Goal: Obtain resource: Download file/media

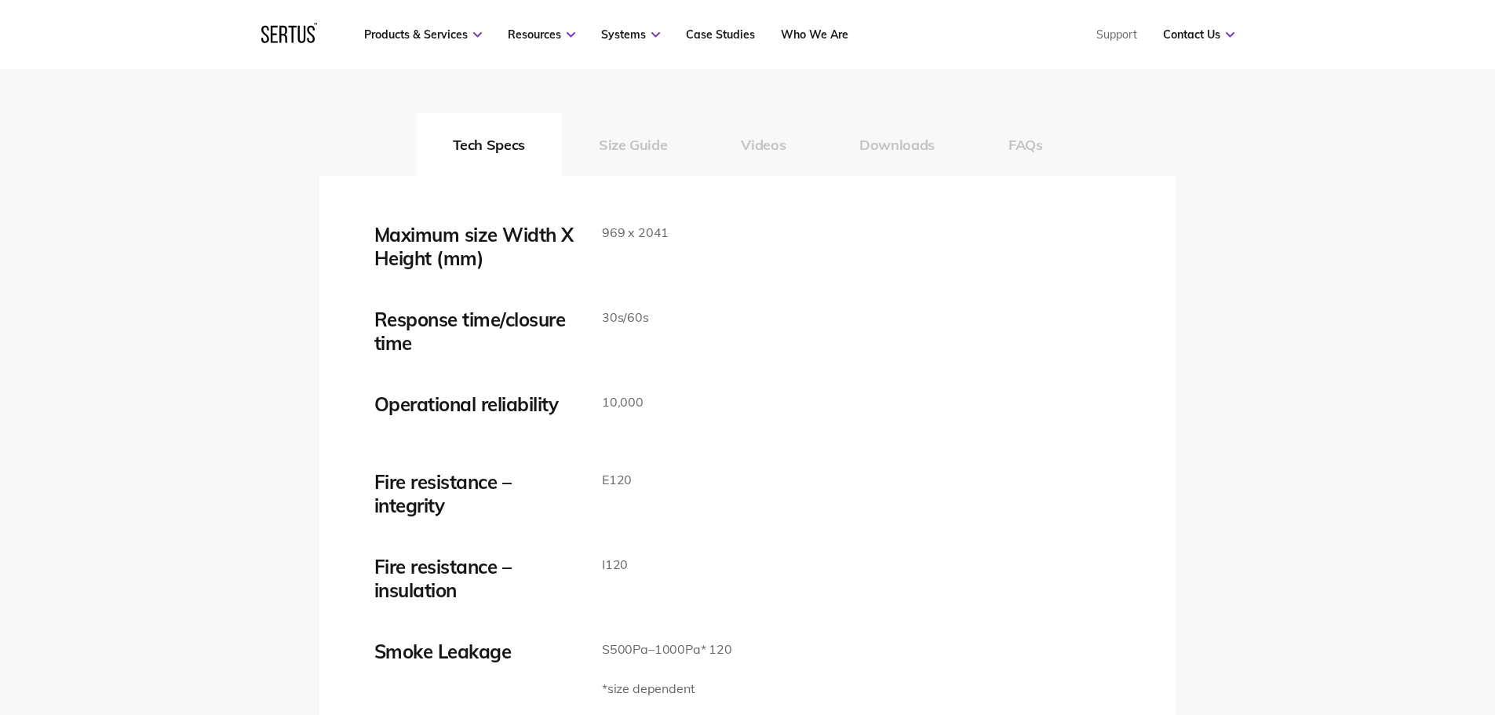
scroll to position [2590, 0]
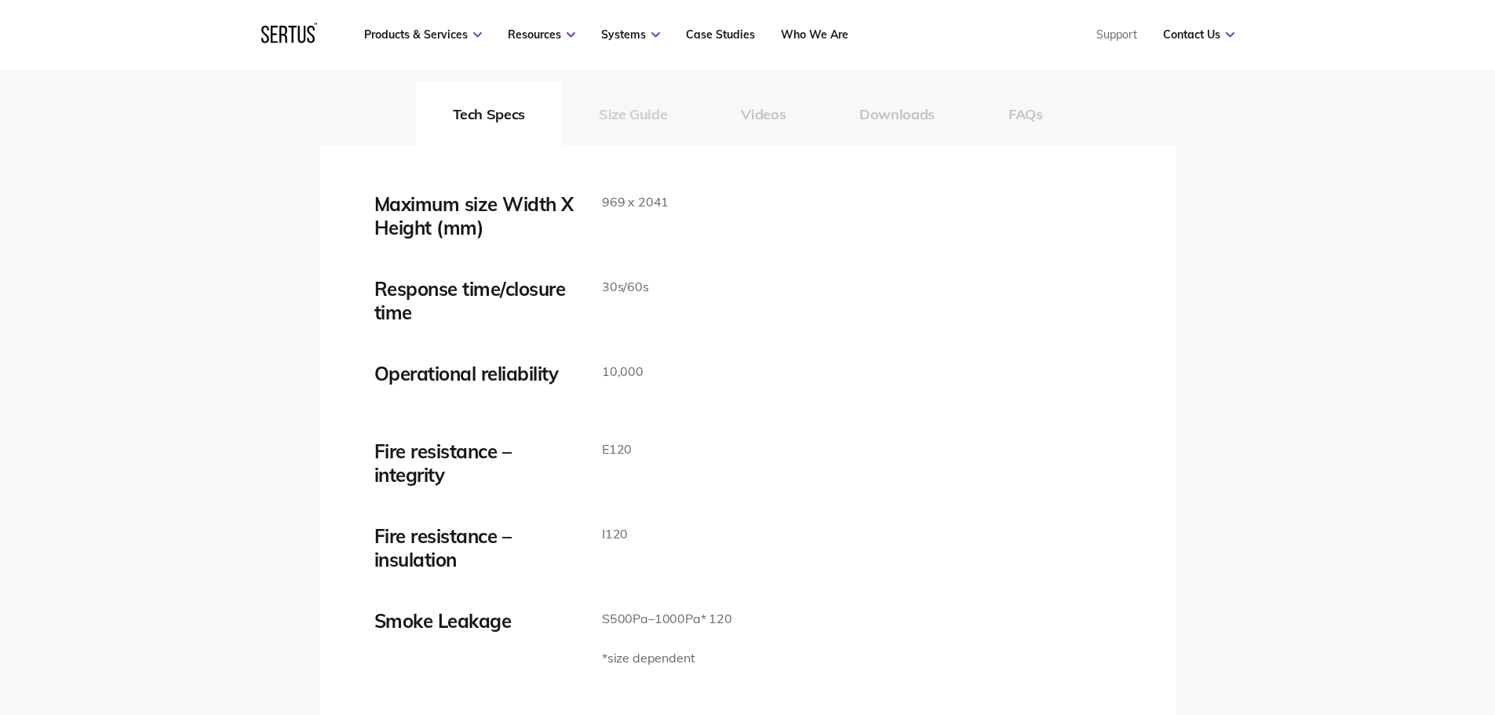
click at [635, 123] on button "Size Guide" at bounding box center [633, 113] width 142 height 63
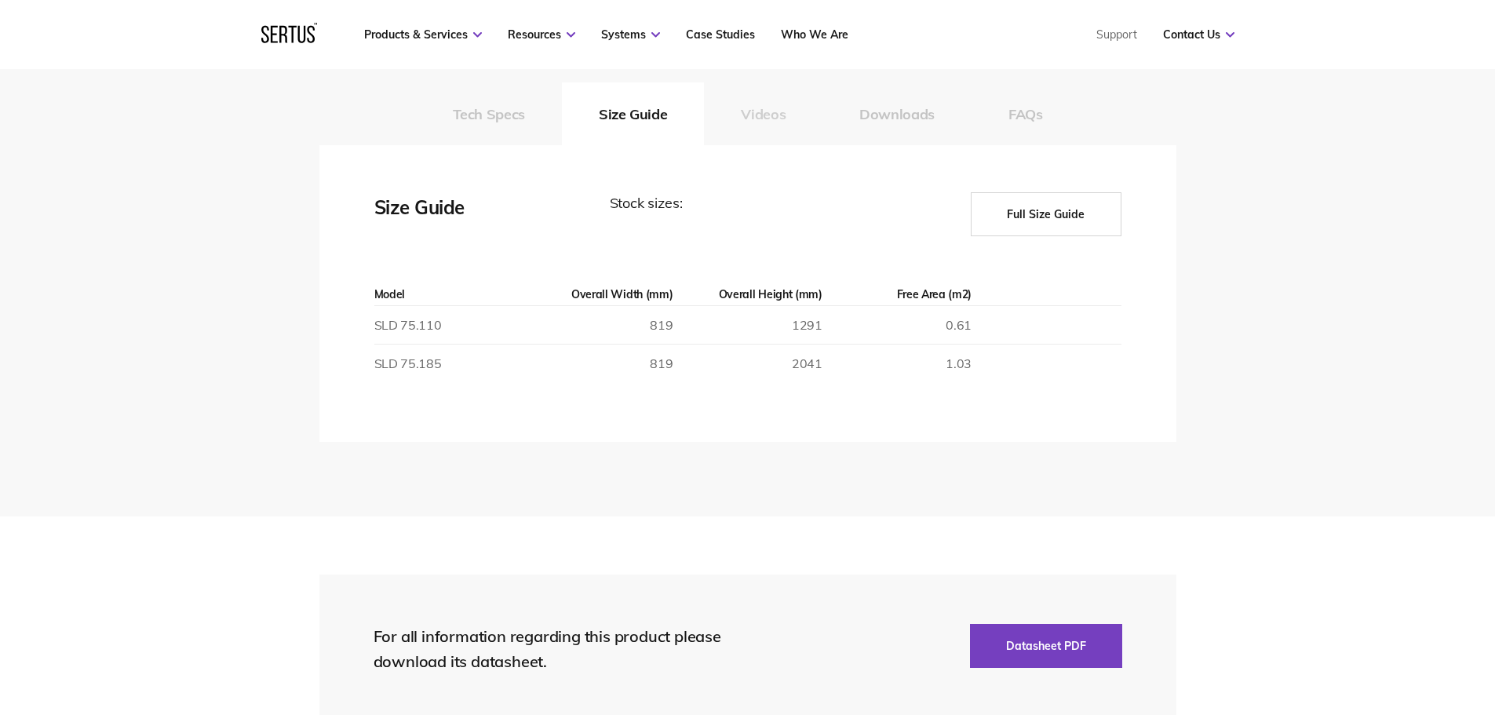
click at [728, 119] on button "Videos" at bounding box center [763, 113] width 119 height 63
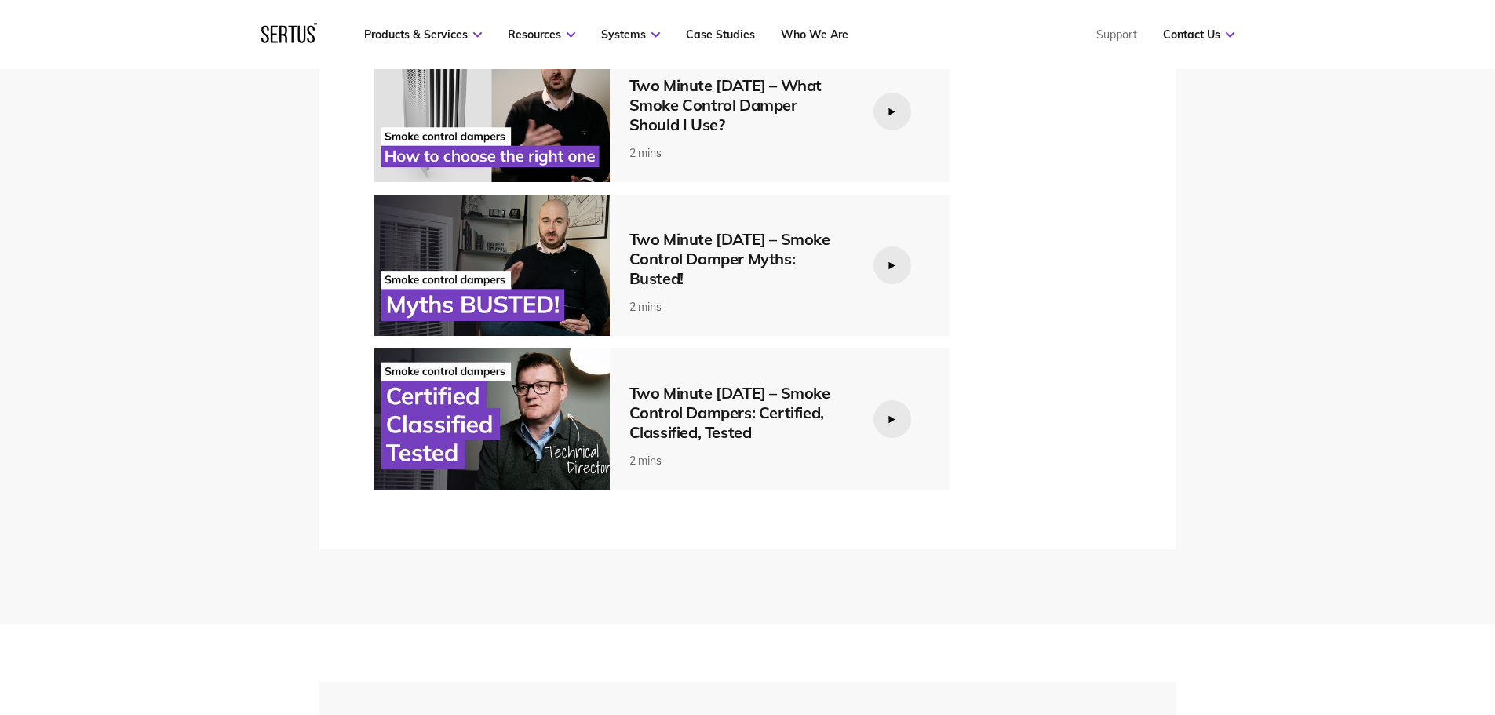
scroll to position [3061, 0]
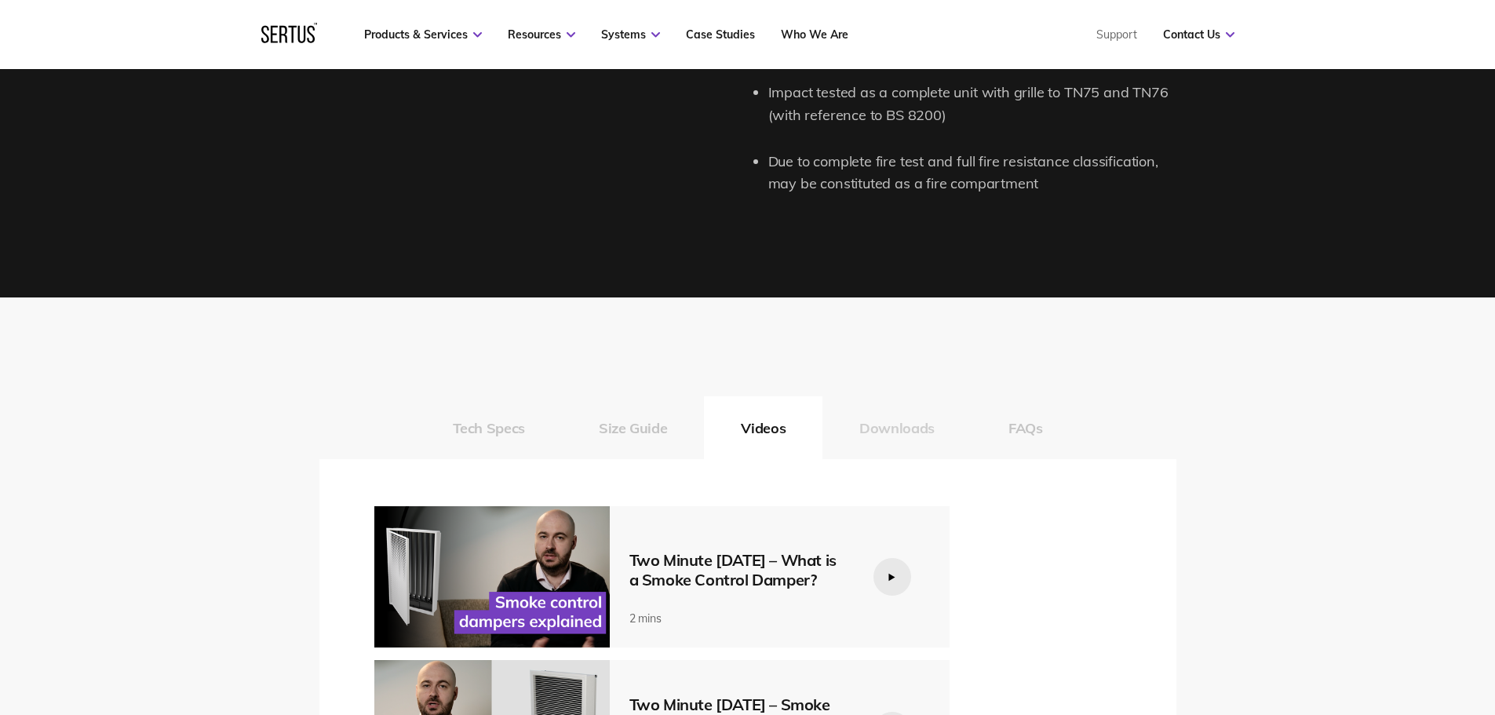
click at [884, 430] on button "Downloads" at bounding box center [897, 427] width 149 height 63
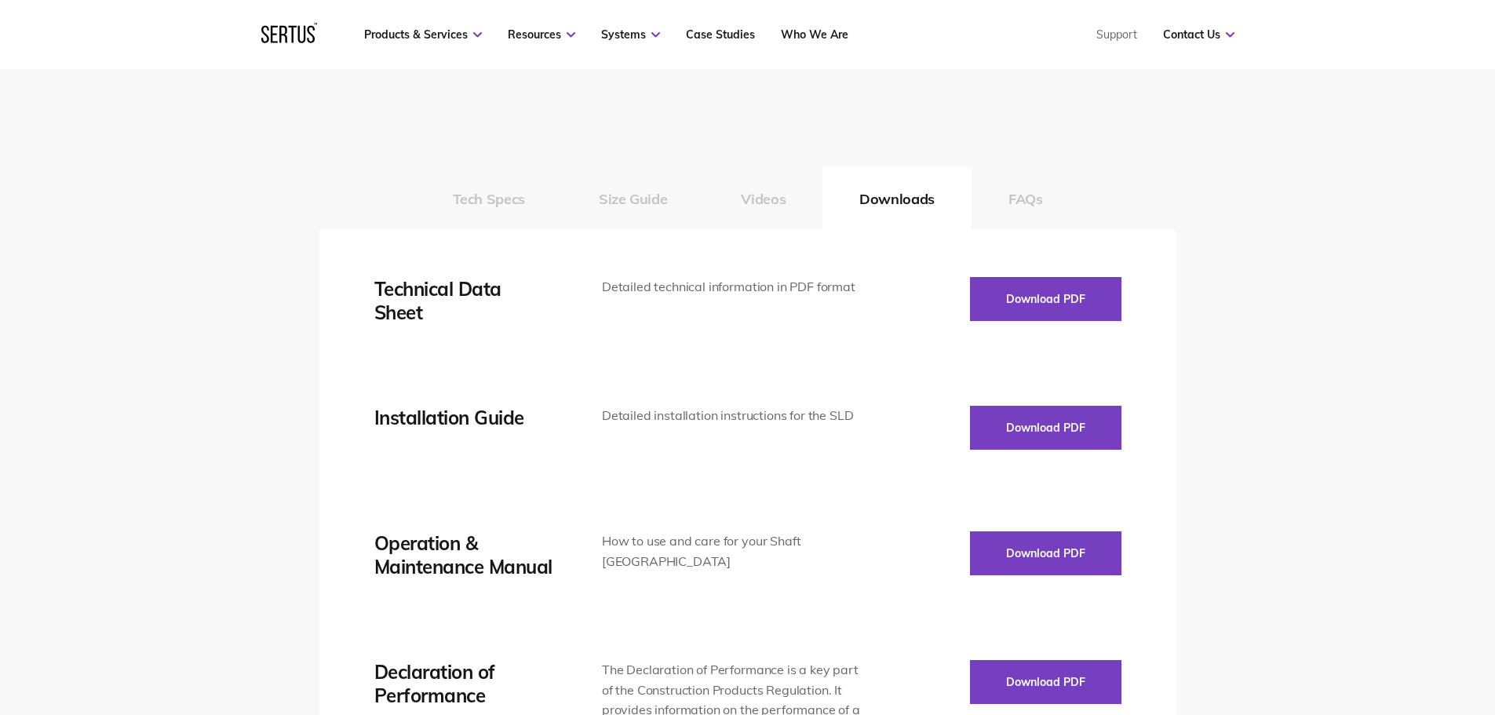
scroll to position [2512, 0]
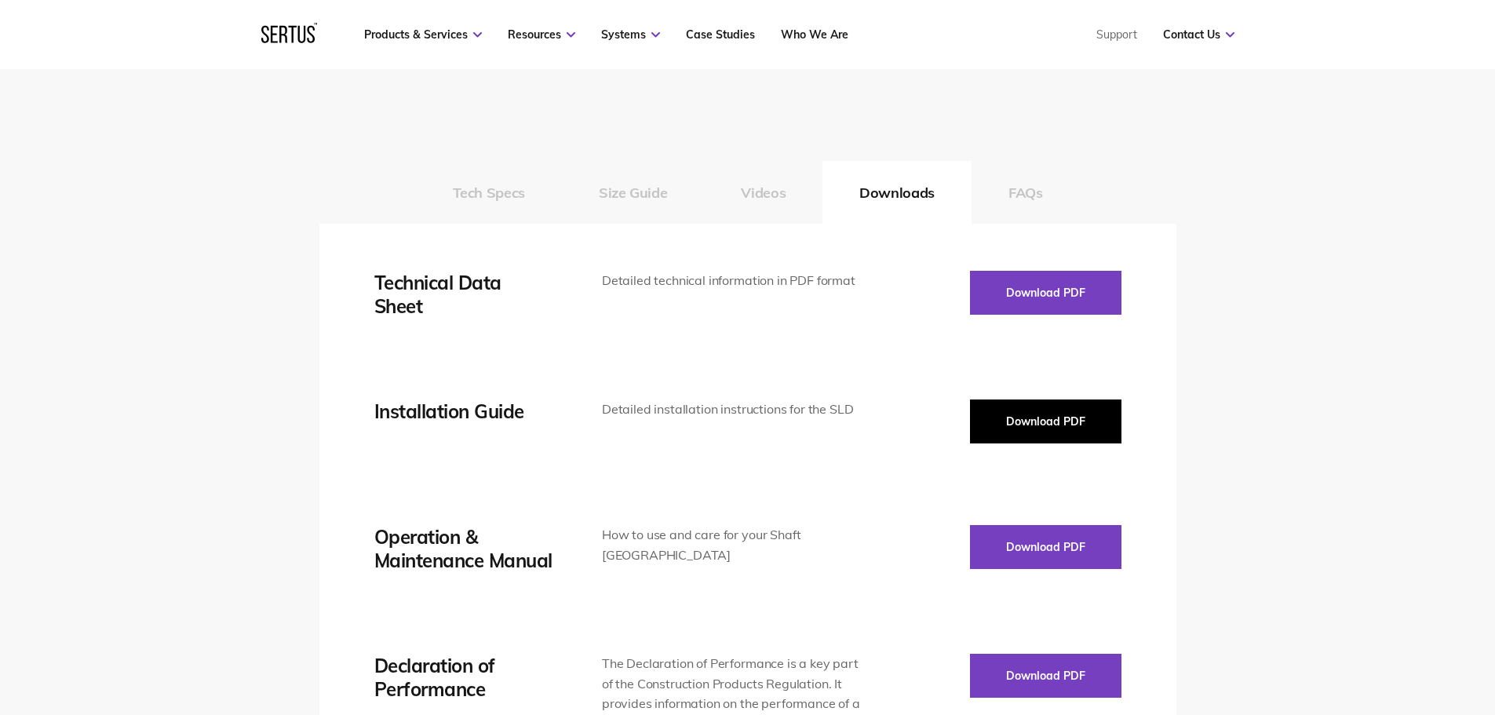
click at [1057, 405] on button "Download PDF" at bounding box center [1045, 422] width 151 height 44
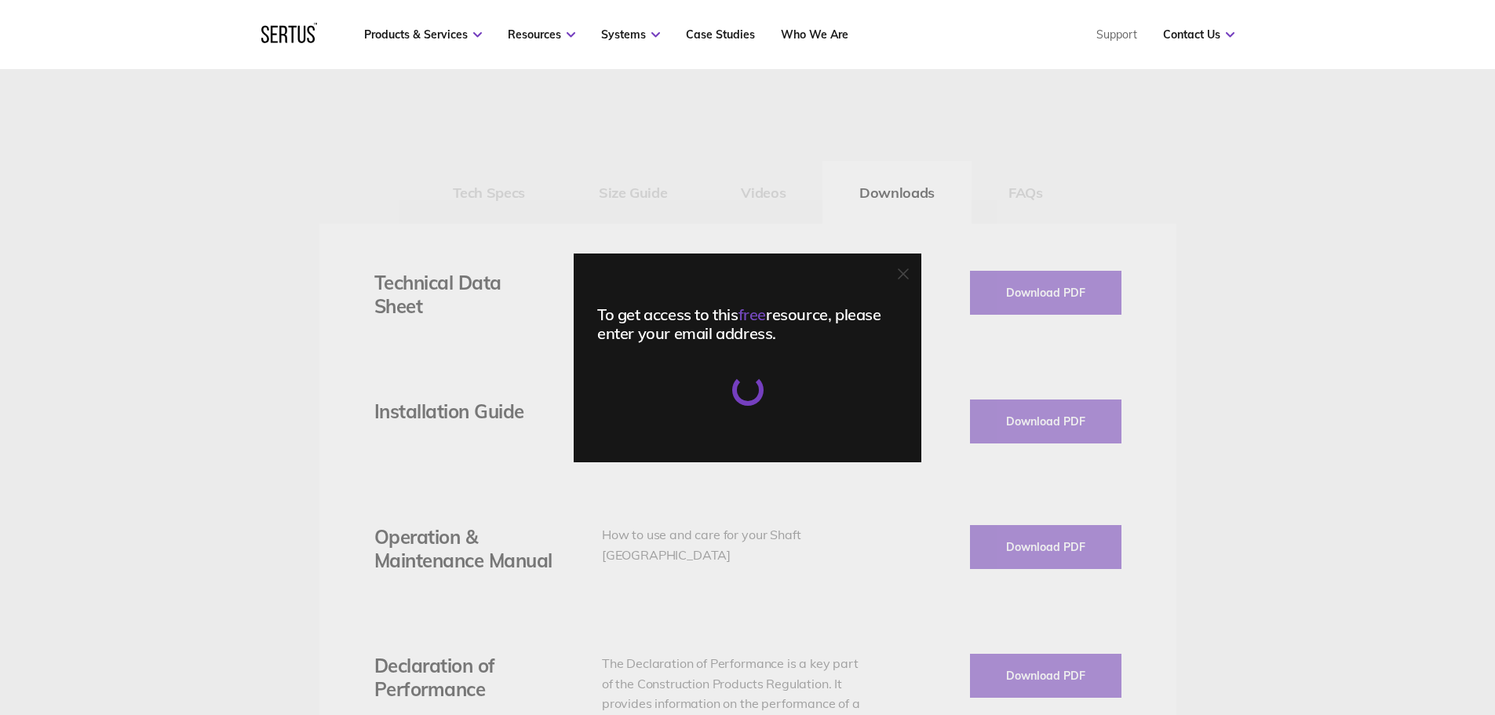
click at [706, 341] on div "To get access to this free resource, please enter your email address." at bounding box center [747, 324] width 301 height 38
click at [710, 383] on div at bounding box center [747, 389] width 301 height 31
click at [728, 338] on div "To get access to this free resource, please enter your email address." at bounding box center [747, 324] width 301 height 38
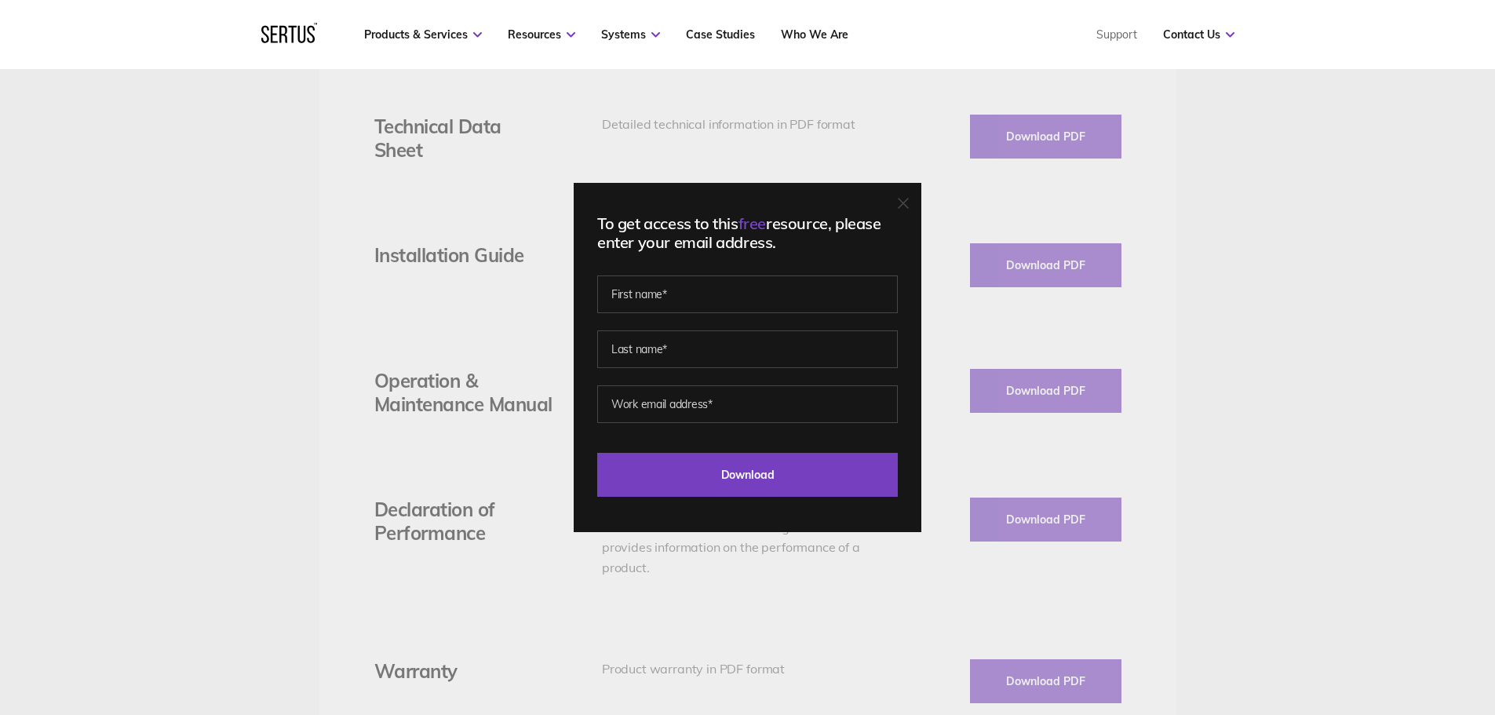
scroll to position [2669, 0]
click at [903, 210] on div "To get access to this free resource, please enter your email address. Last Down…" at bounding box center [748, 357] width 348 height 349
click at [907, 204] on icon at bounding box center [903, 203] width 11 height 11
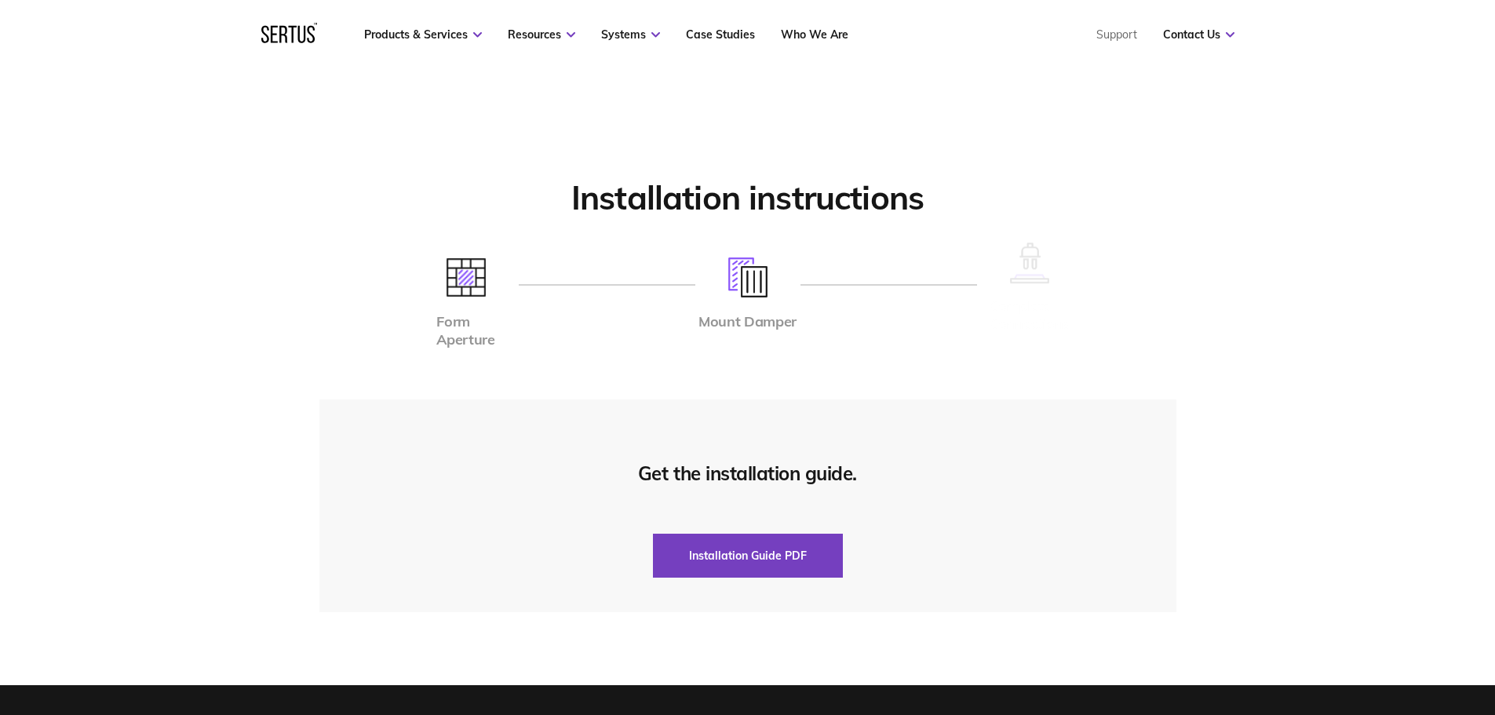
scroll to position [3846, 0]
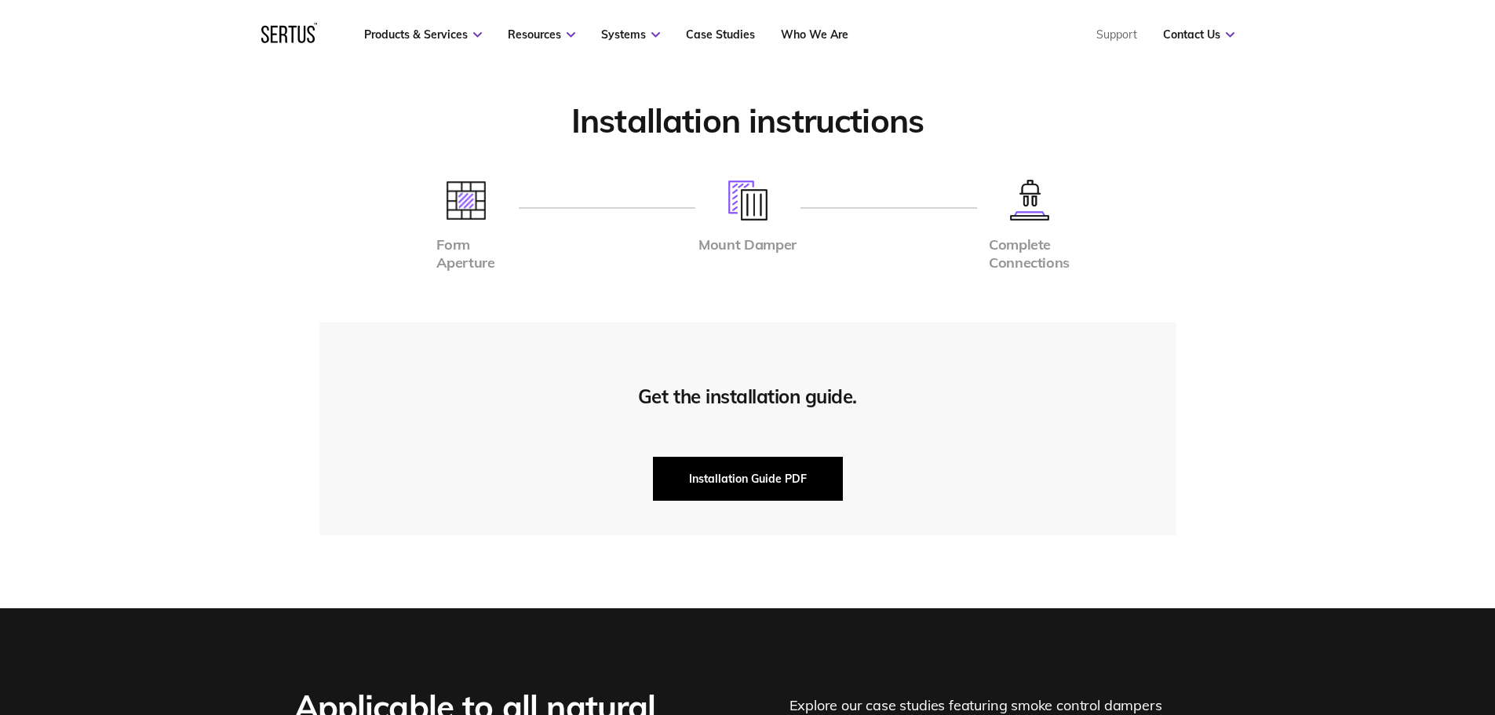
click at [740, 482] on button "Installation Guide PDF" at bounding box center [748, 479] width 190 height 44
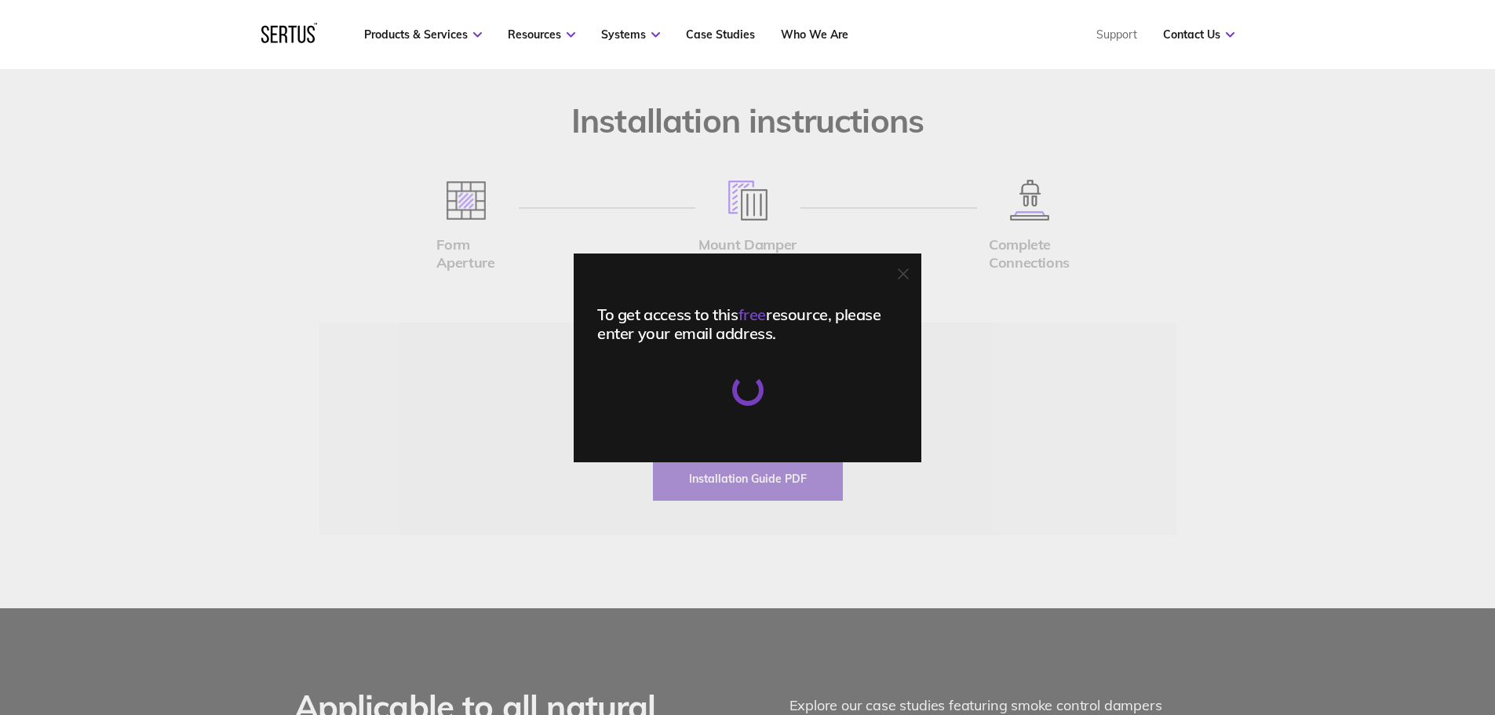
click at [1182, 283] on div "To get access to this free resource, please enter your email address." at bounding box center [747, 357] width 1495 height 715
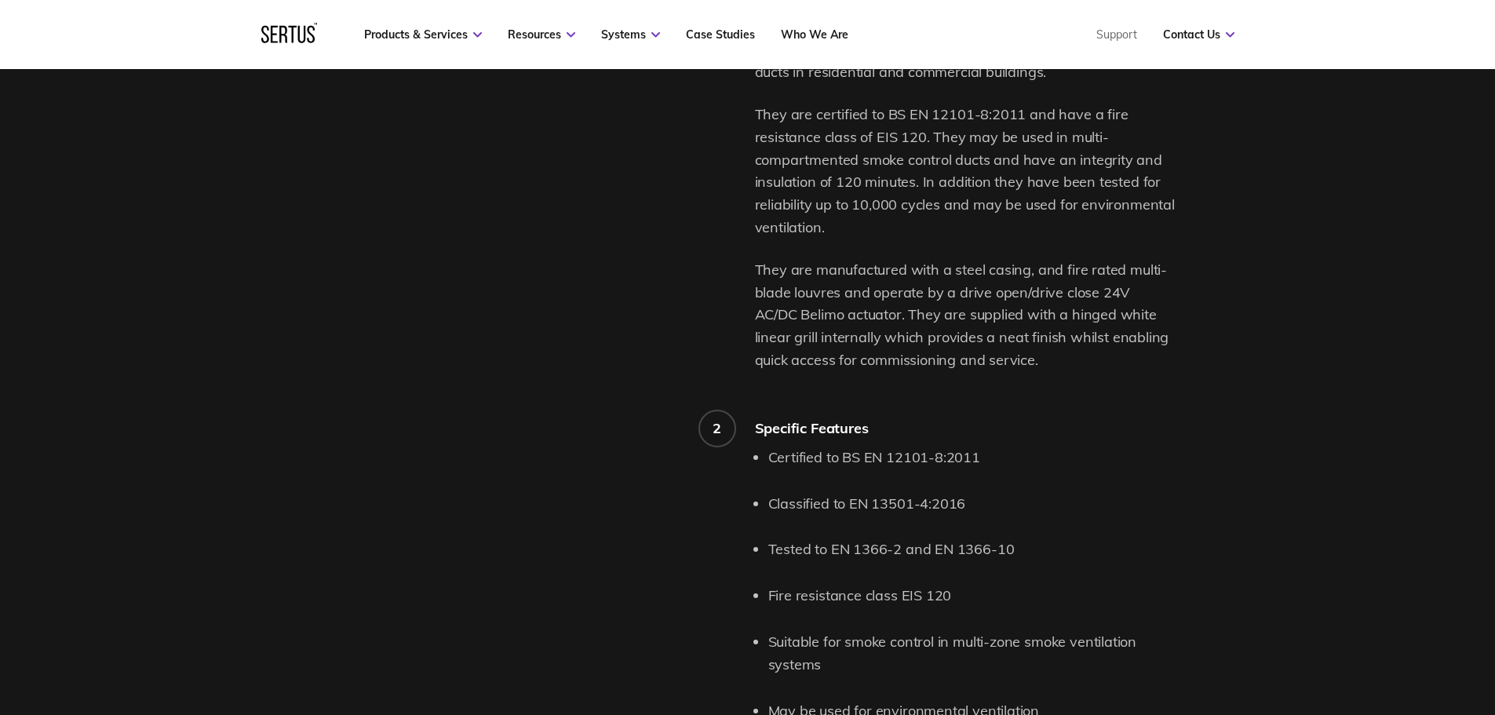
scroll to position [1099, 0]
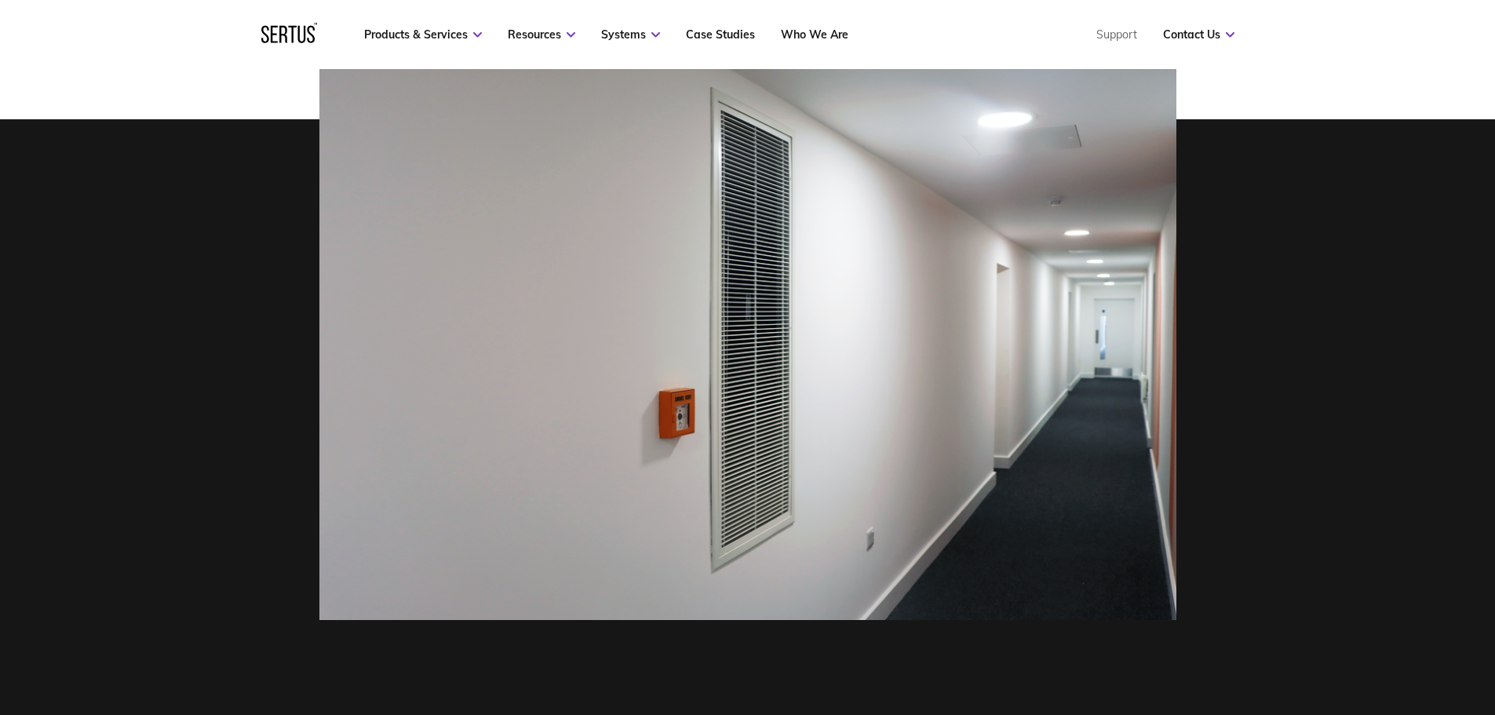
scroll to position [628, 0]
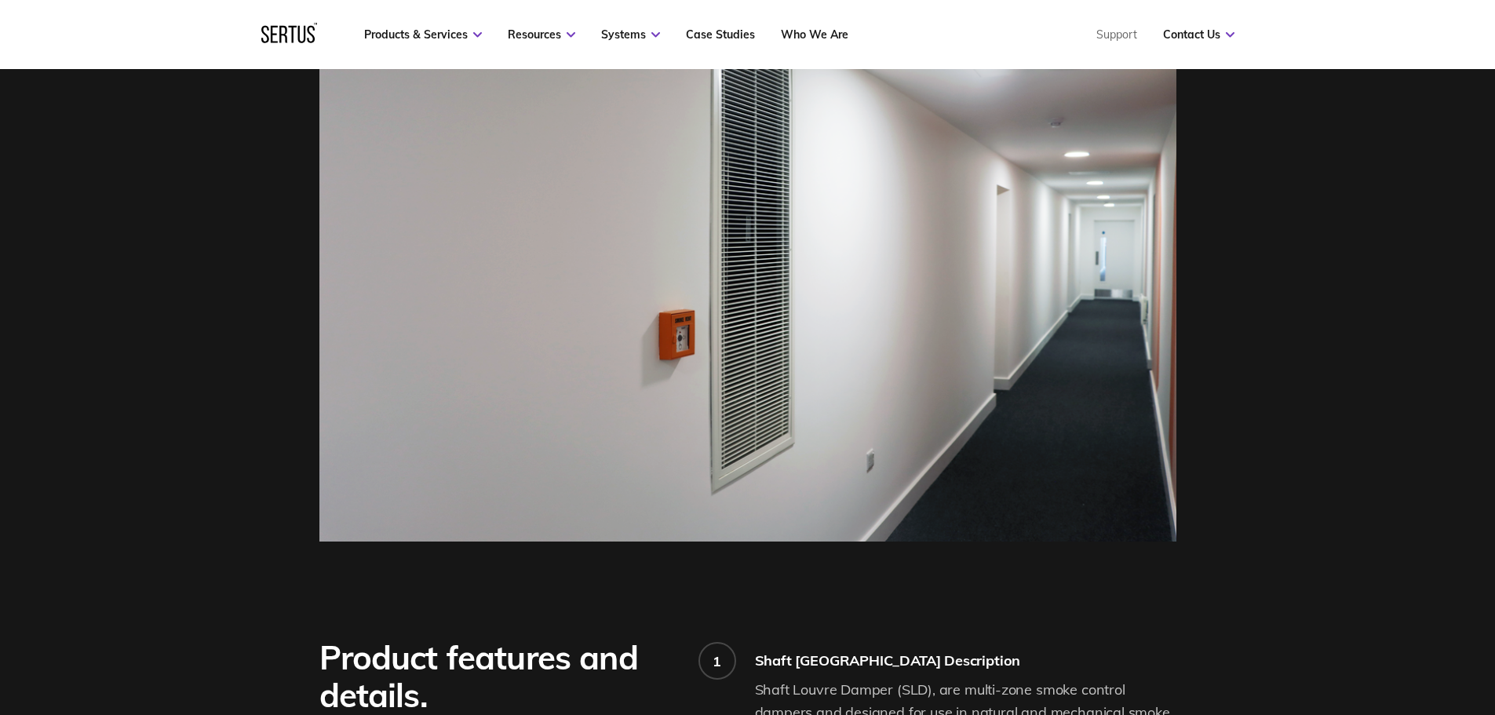
click at [1024, 323] on img at bounding box center [747, 255] width 857 height 571
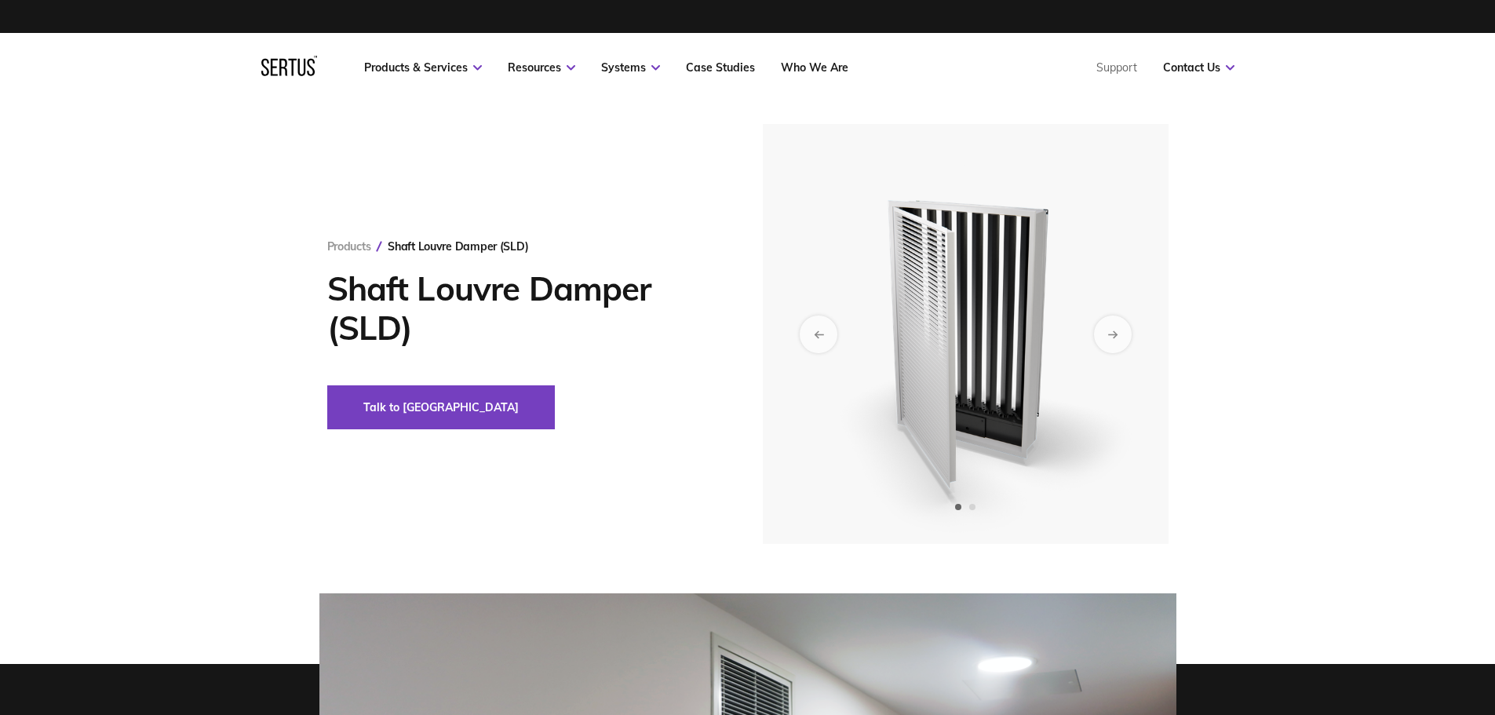
scroll to position [0, 0]
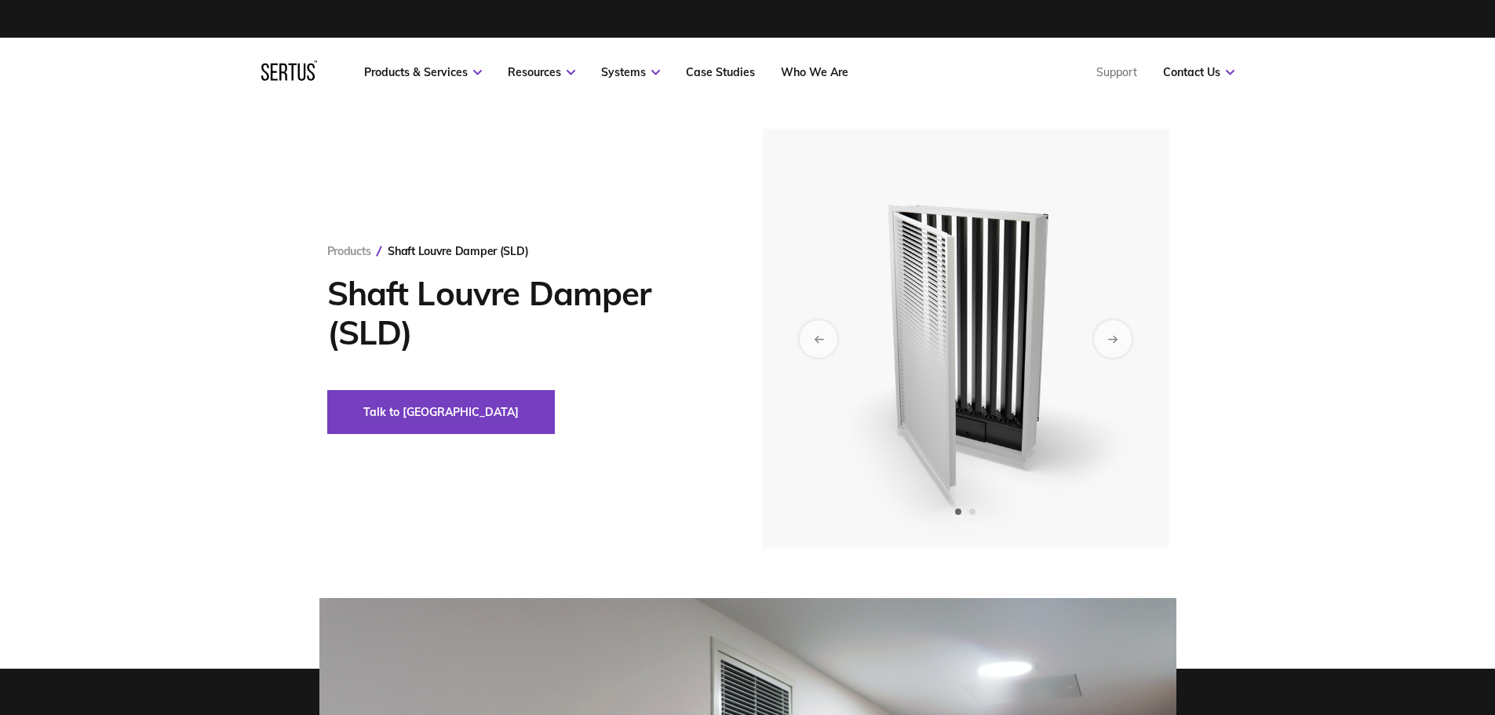
click at [1042, 327] on img at bounding box center [964, 339] width 385 height 420
click at [1089, 340] on img at bounding box center [964, 339] width 385 height 420
click at [1104, 340] on div "Next slide" at bounding box center [1112, 338] width 38 height 38
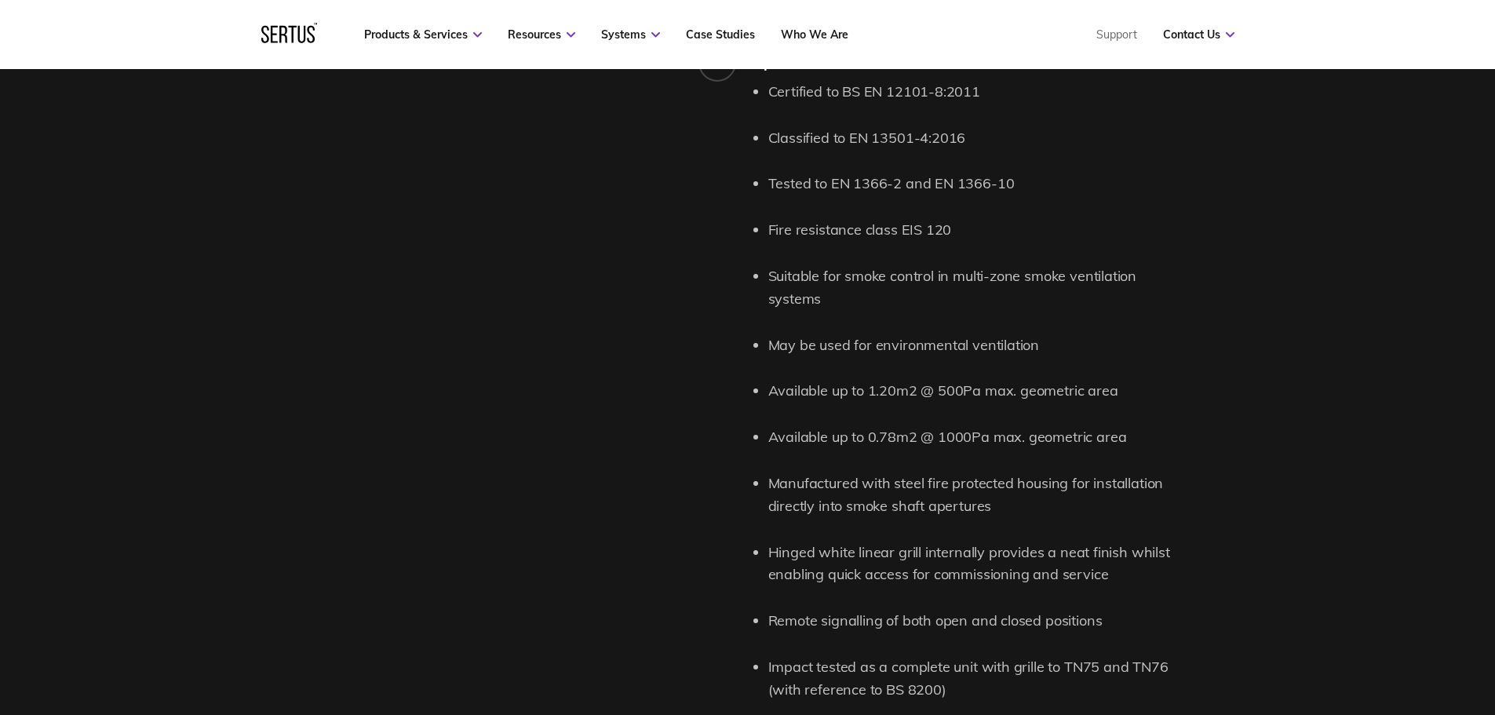
scroll to position [1727, 0]
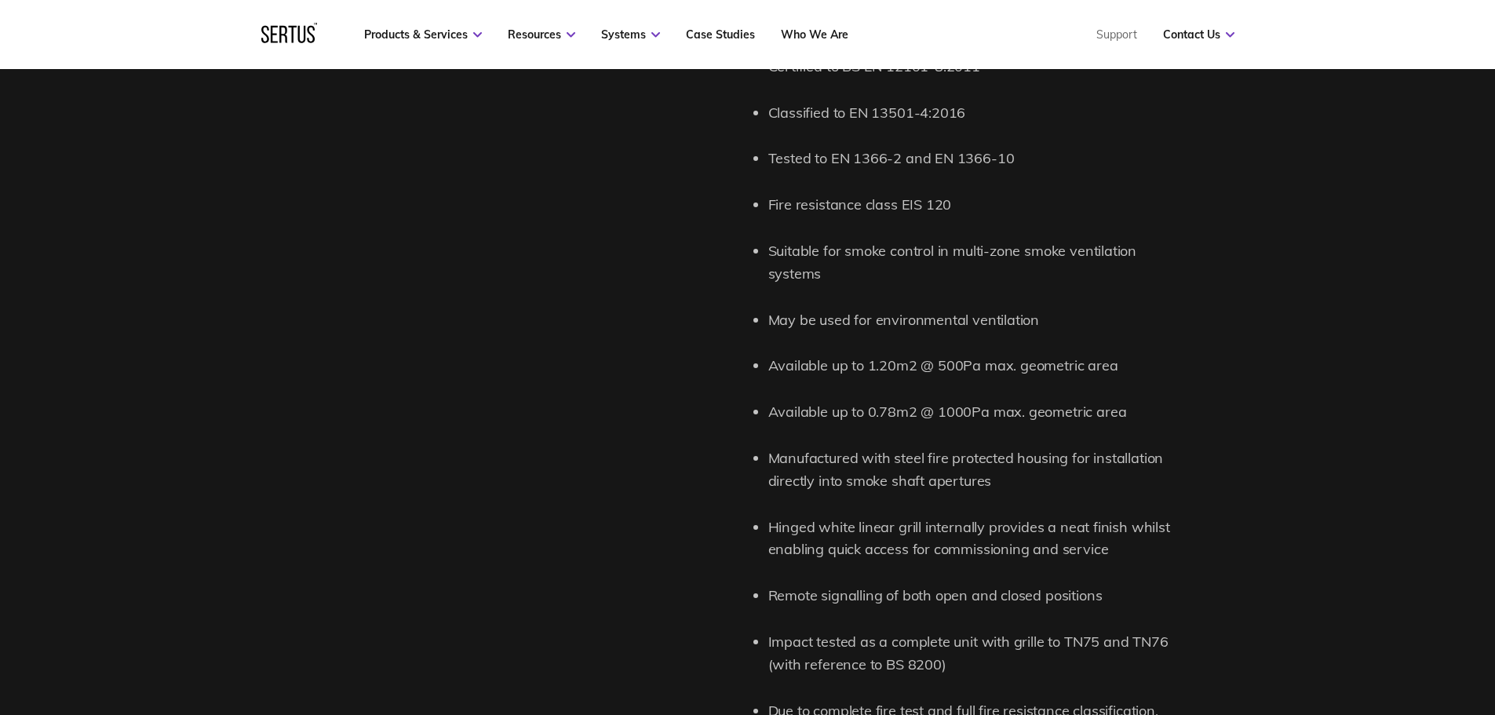
click at [812, 539] on li "Hinged white linear grill internally provides a neat finish whilst enabling qui…" at bounding box center [972, 539] width 408 height 46
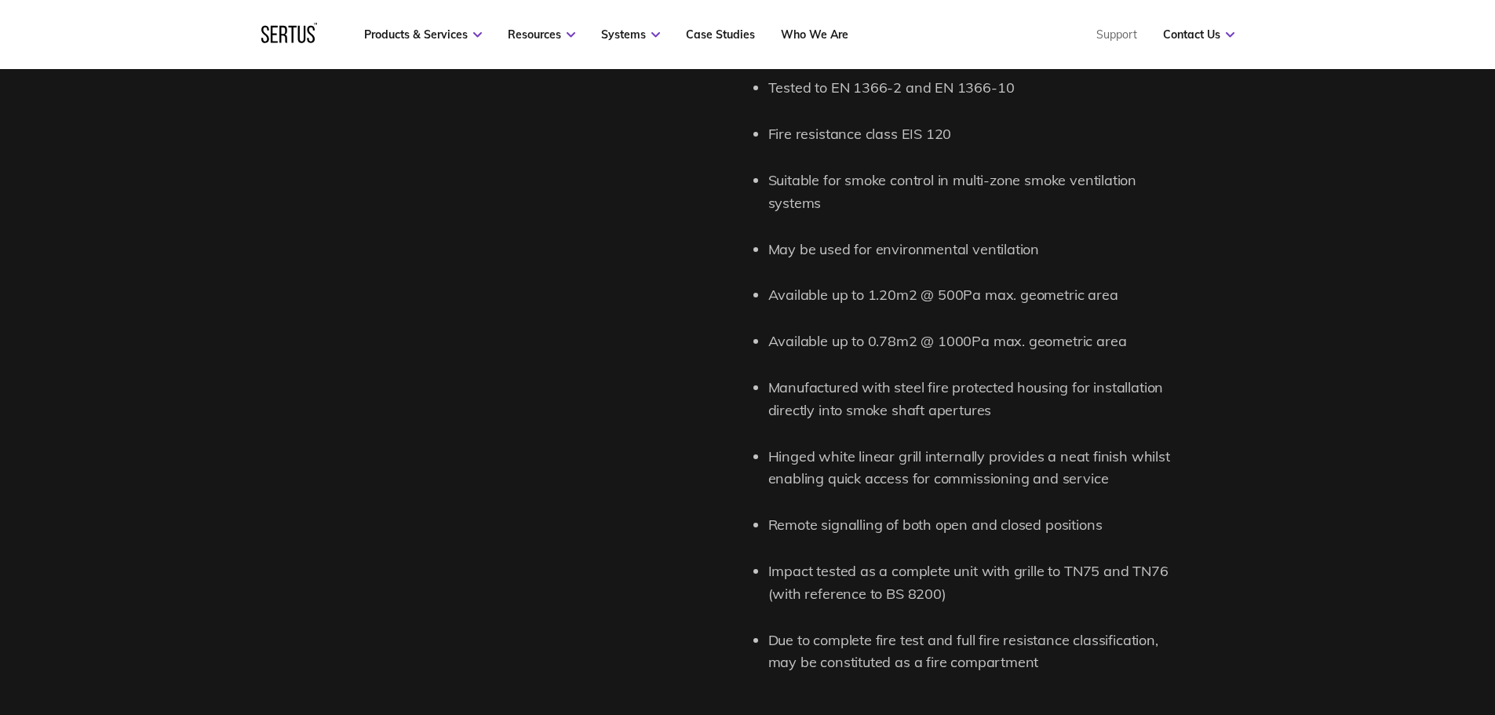
scroll to position [1884, 0]
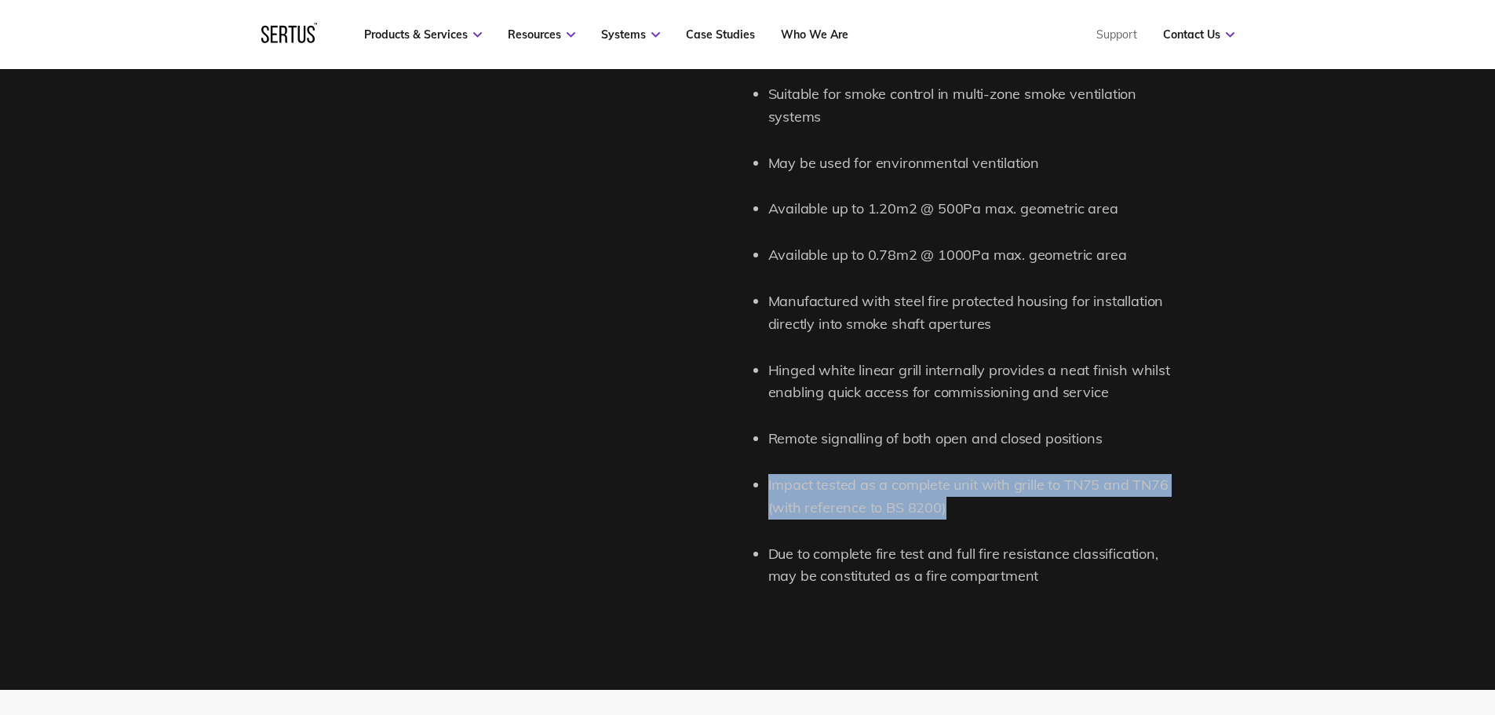
drag, startPoint x: 952, startPoint y: 511, endPoint x: 769, endPoint y: 483, distance: 185.0
click at [769, 483] on li "Impact tested as a complete unit with grille to TN75 and TN76 (with reference t…" at bounding box center [972, 497] width 408 height 46
copy li "Impact tested as a complete unit with grille to TN75 and TN76 (with reference t…"
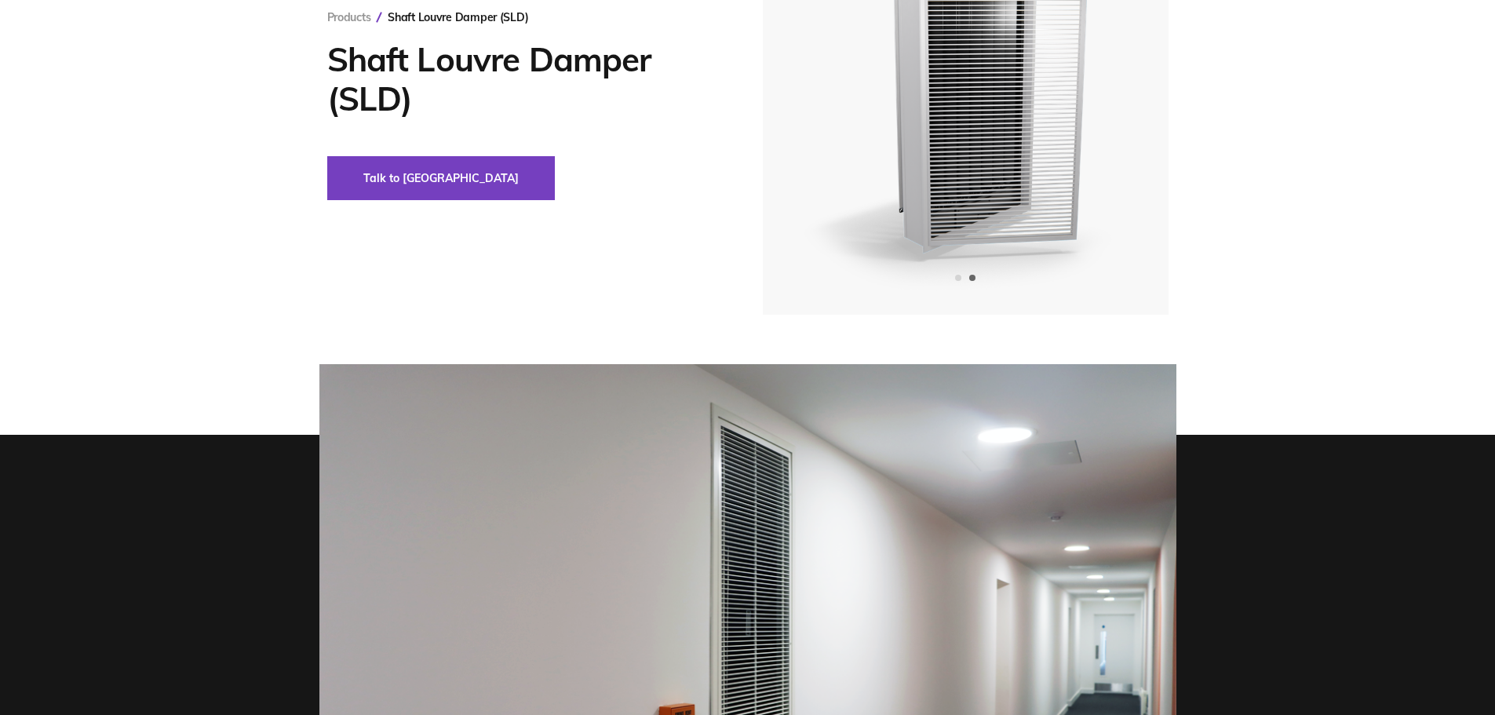
scroll to position [0, 0]
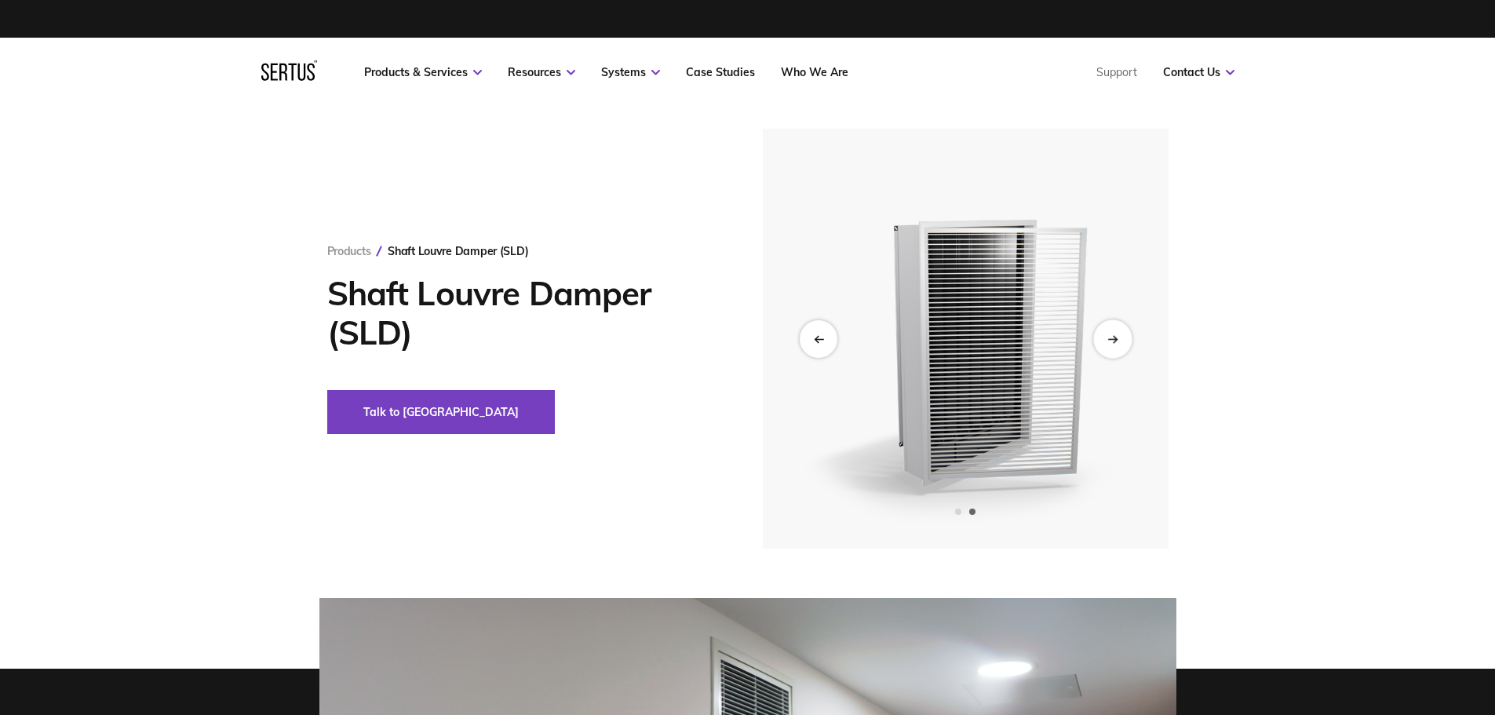
click at [1115, 344] on div "Next slide" at bounding box center [1112, 338] width 38 height 38
click at [818, 336] on icon "Previous slide" at bounding box center [816, 338] width 3 height 6
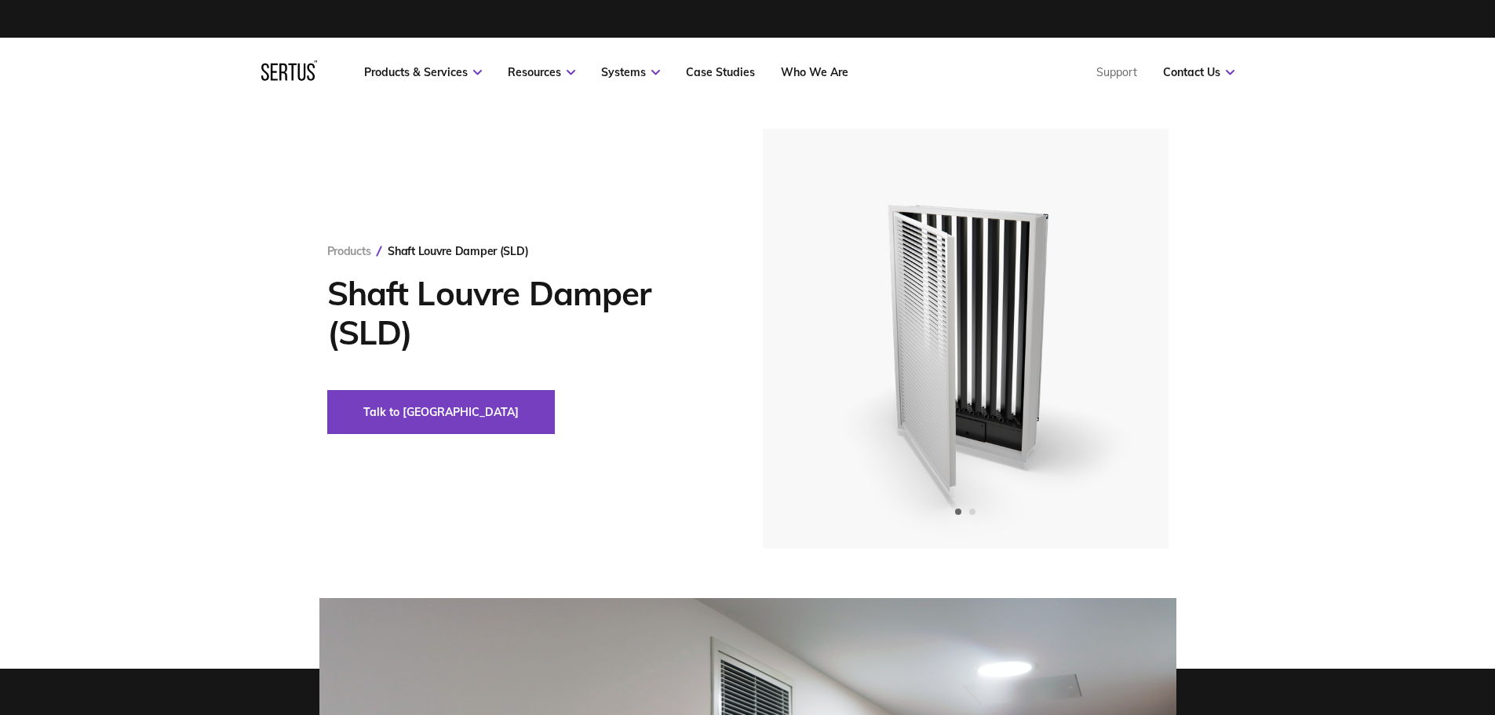
click at [1231, 571] on div "Products Shaft Louvre Damper (SLD) Shaft Louvre Damper (SLD) Talk to us" at bounding box center [747, 673] width 1495 height 1133
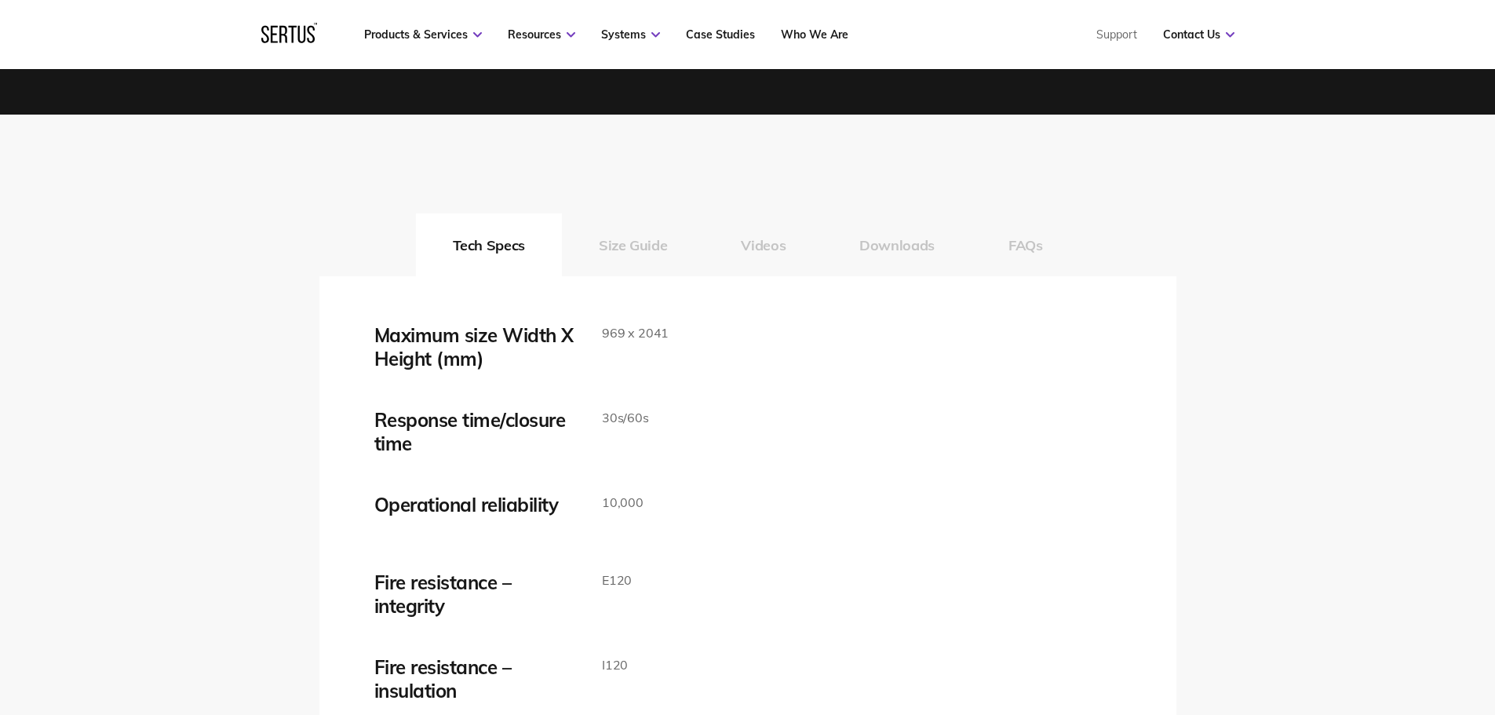
scroll to position [2590, 0]
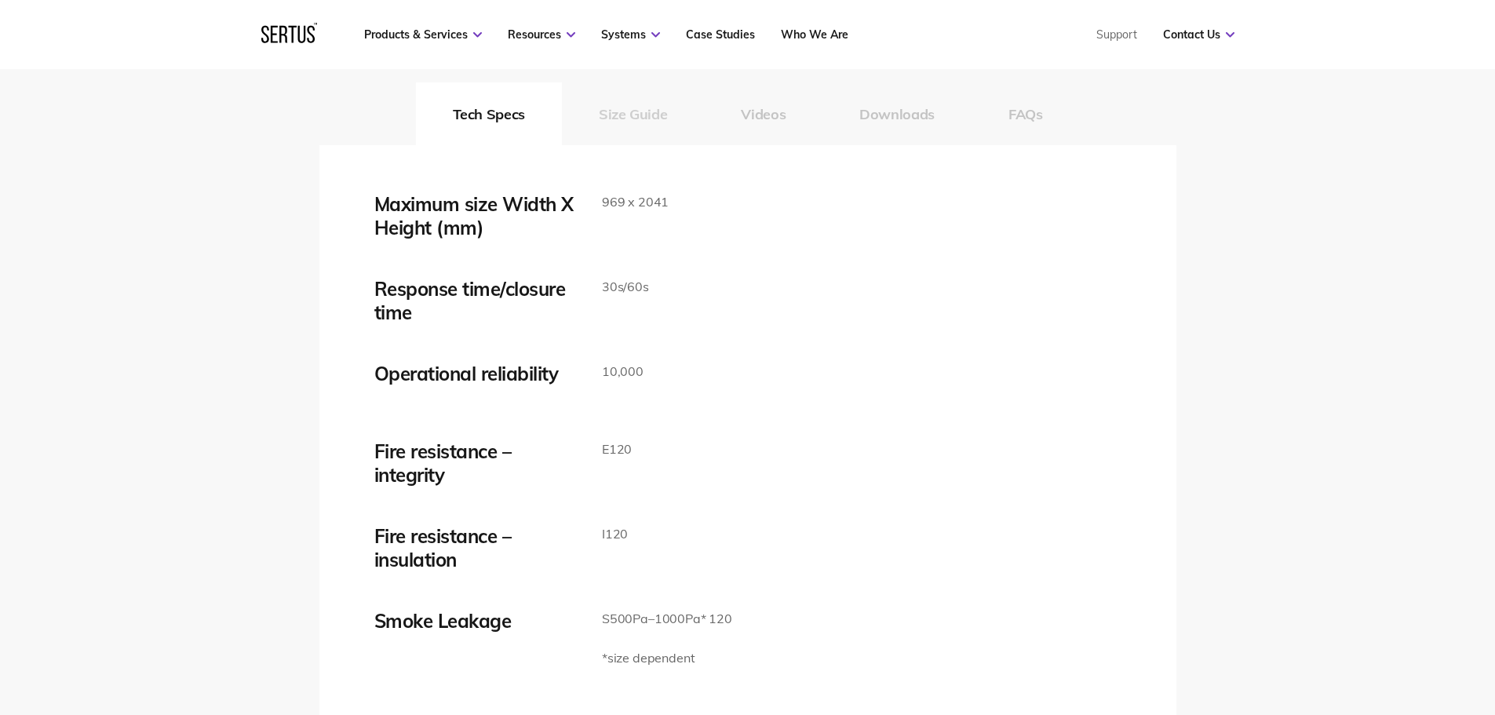
click at [651, 123] on button "Size Guide" at bounding box center [633, 113] width 142 height 63
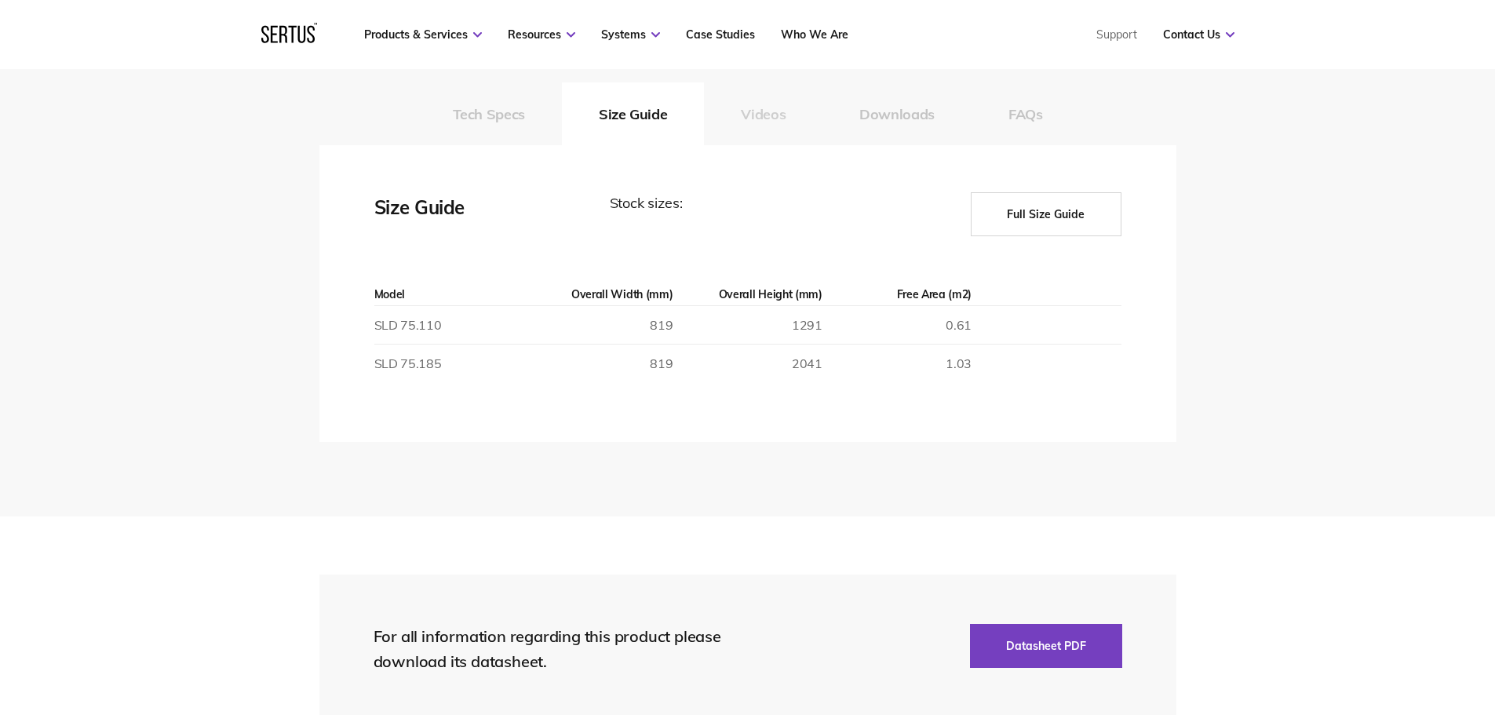
click at [763, 118] on button "Videos" at bounding box center [763, 113] width 119 height 63
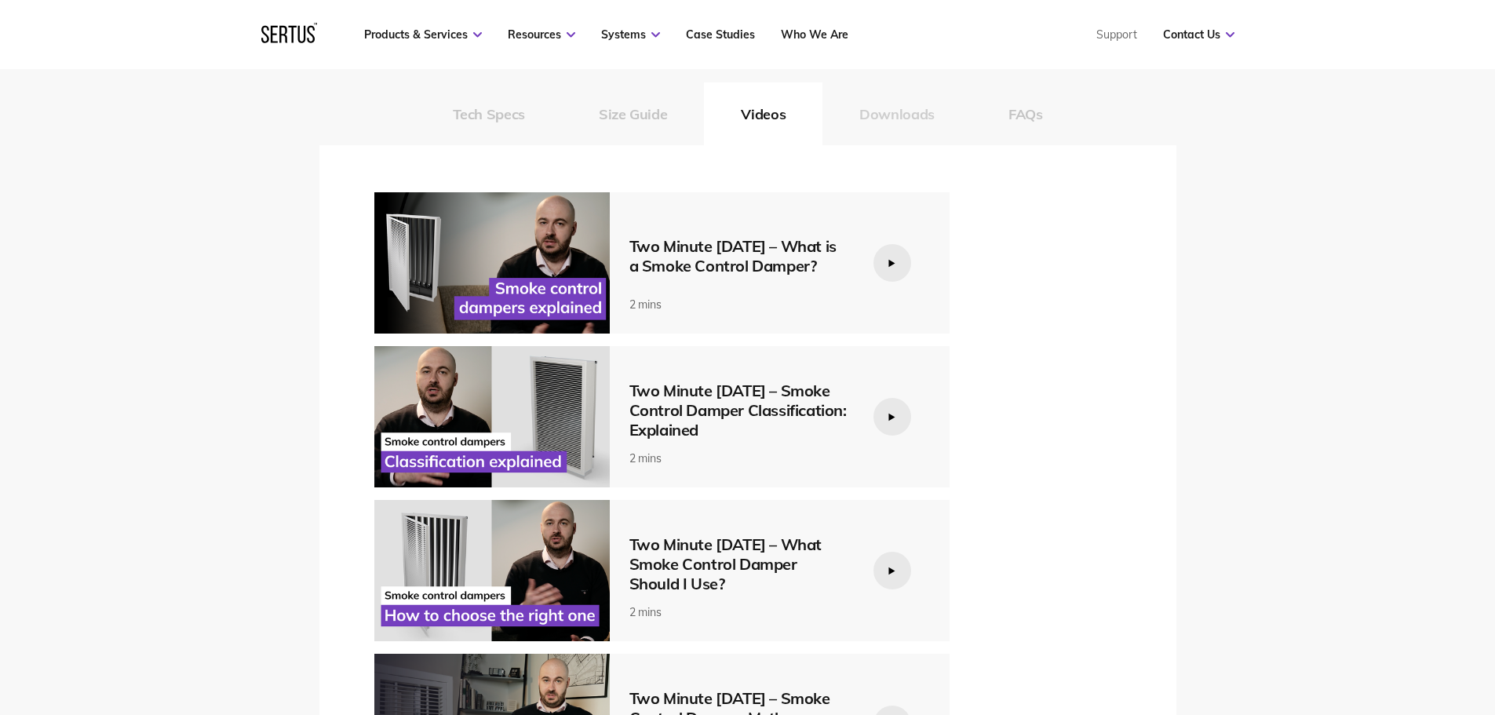
click at [899, 123] on button "Downloads" at bounding box center [897, 113] width 149 height 63
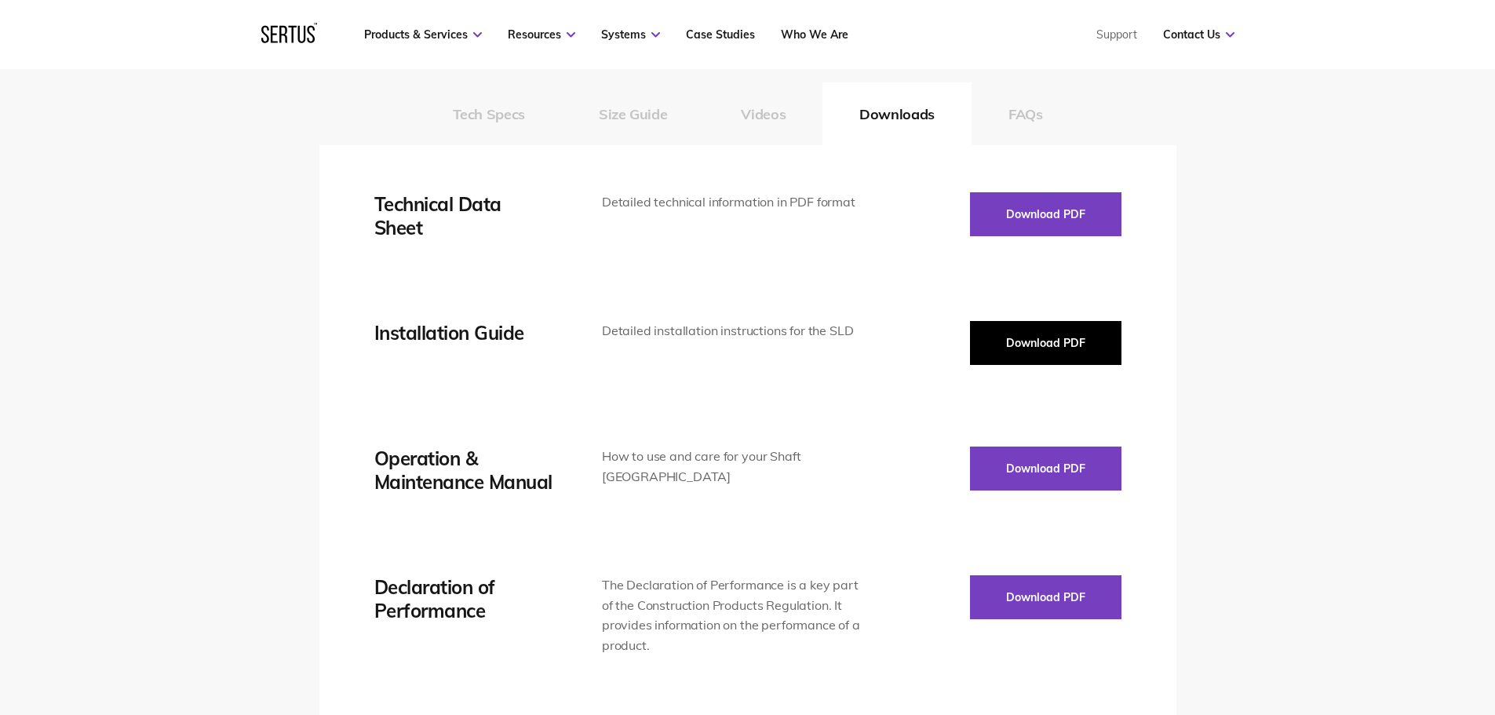
click at [1032, 348] on button "Download PDF" at bounding box center [1045, 343] width 151 height 44
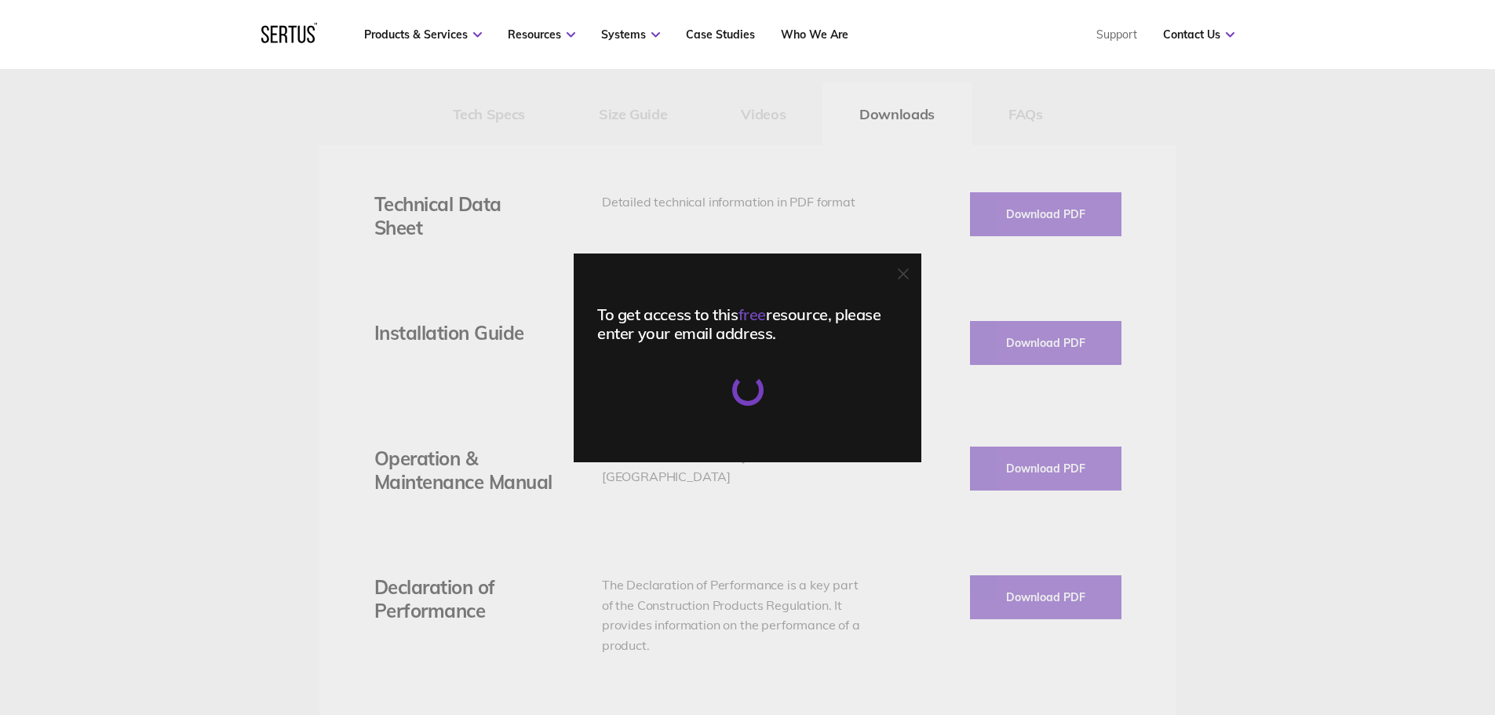
click at [761, 316] on span "free" at bounding box center [752, 315] width 27 height 20
click at [629, 311] on div "To get access to this free resource, please enter your email address." at bounding box center [747, 324] width 301 height 38
click at [646, 341] on div "To get access to this free resource, please enter your email address." at bounding box center [747, 324] width 301 height 38
click at [666, 381] on div at bounding box center [747, 389] width 301 height 31
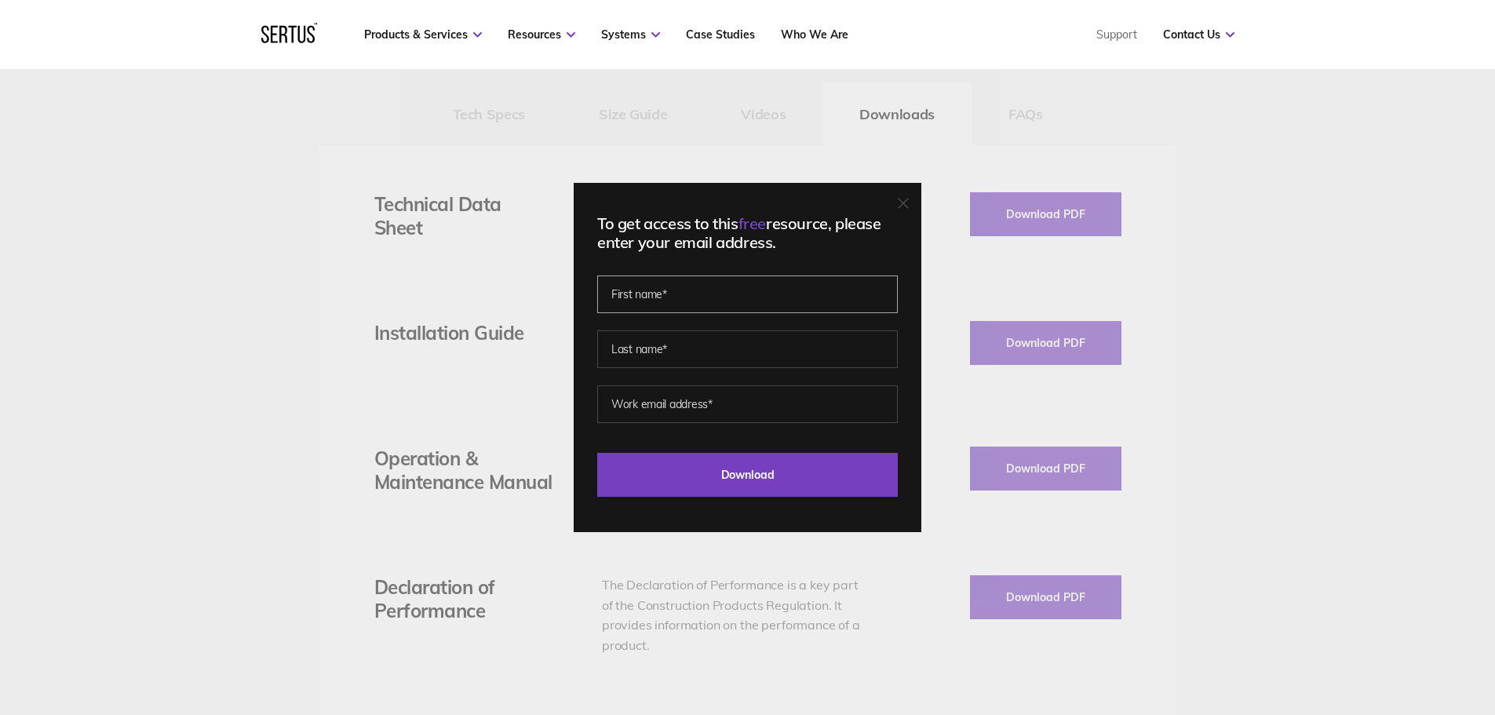
click at [637, 297] on input "text" at bounding box center [747, 294] width 301 height 38
type input "Larry"
type input "Goodman"
type input "larry.goodman@graham.co.uk"
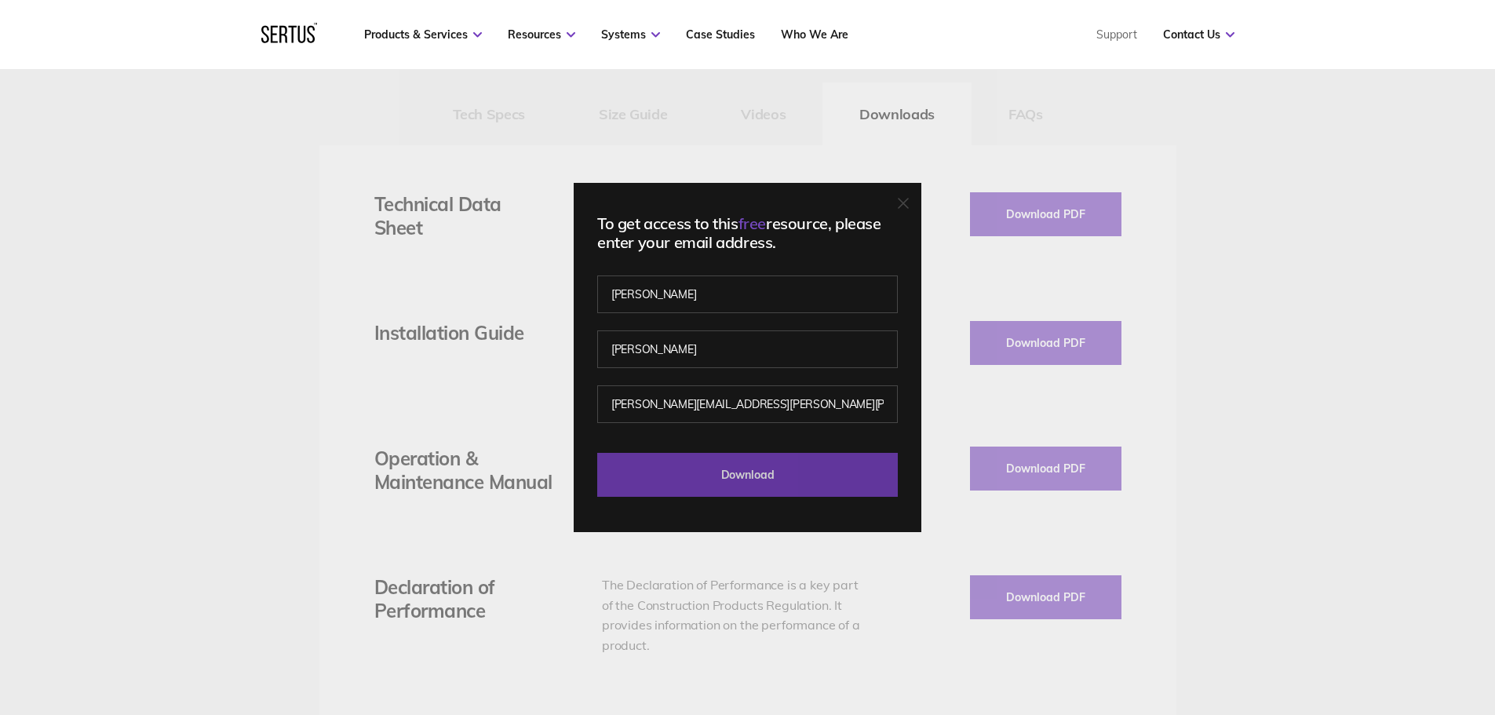
click at [769, 469] on input "Download" at bounding box center [747, 475] width 301 height 44
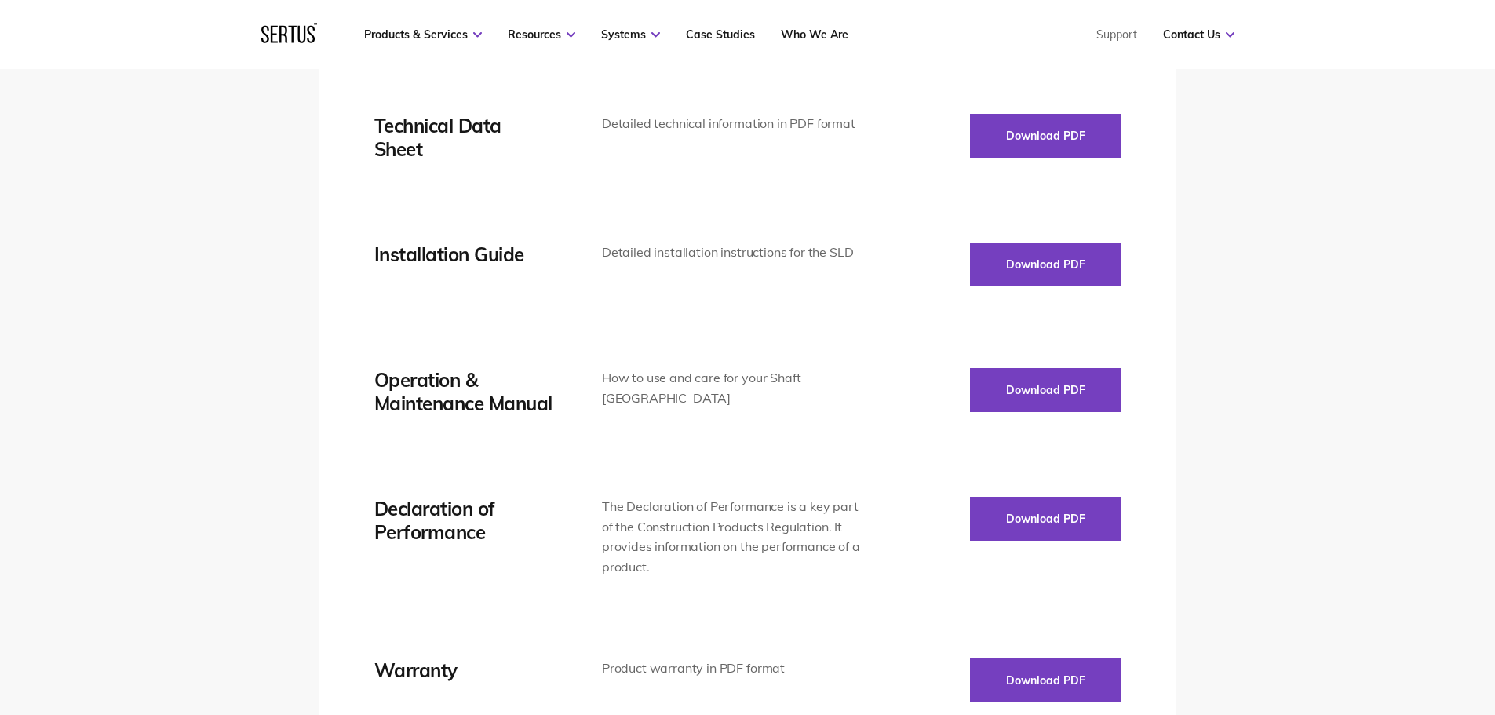
scroll to position [2512, 0]
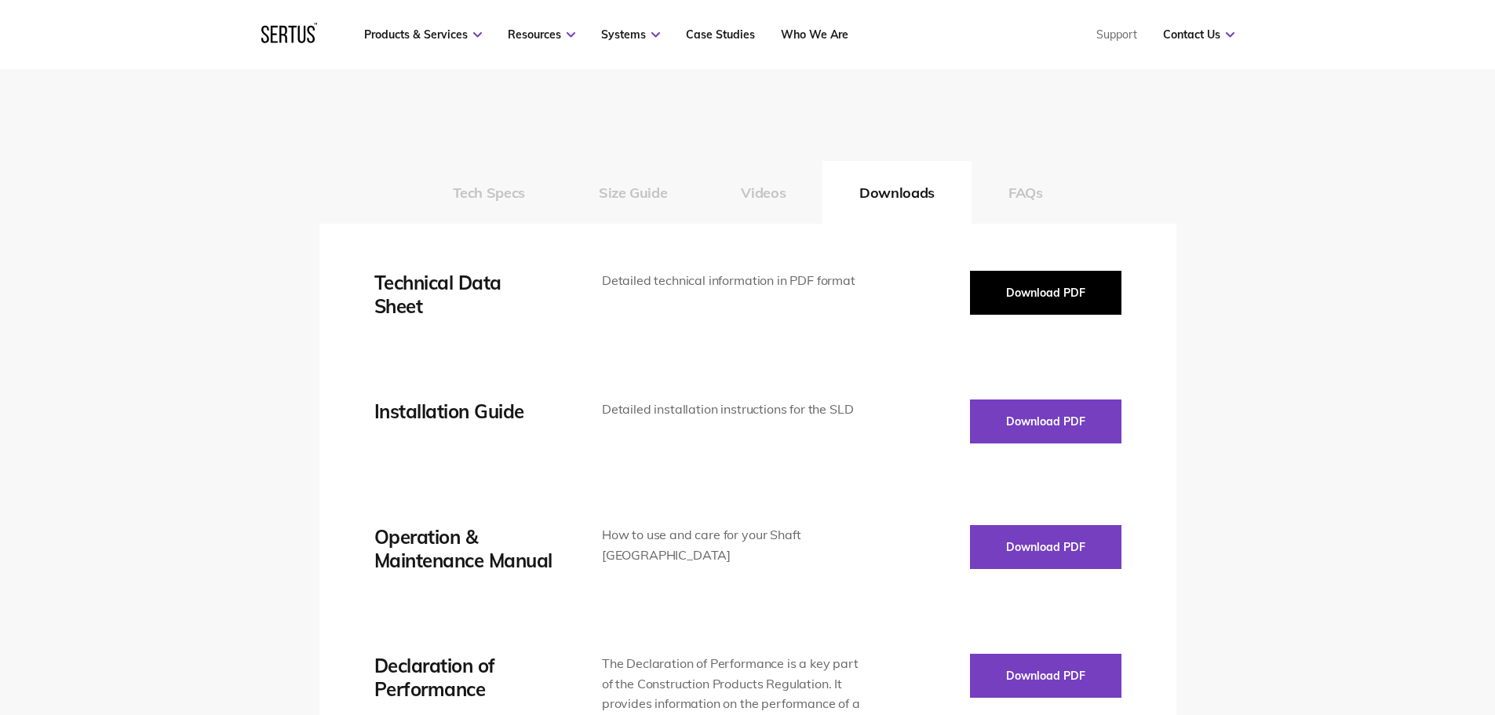
click at [1052, 286] on button "Download PDF" at bounding box center [1045, 293] width 151 height 44
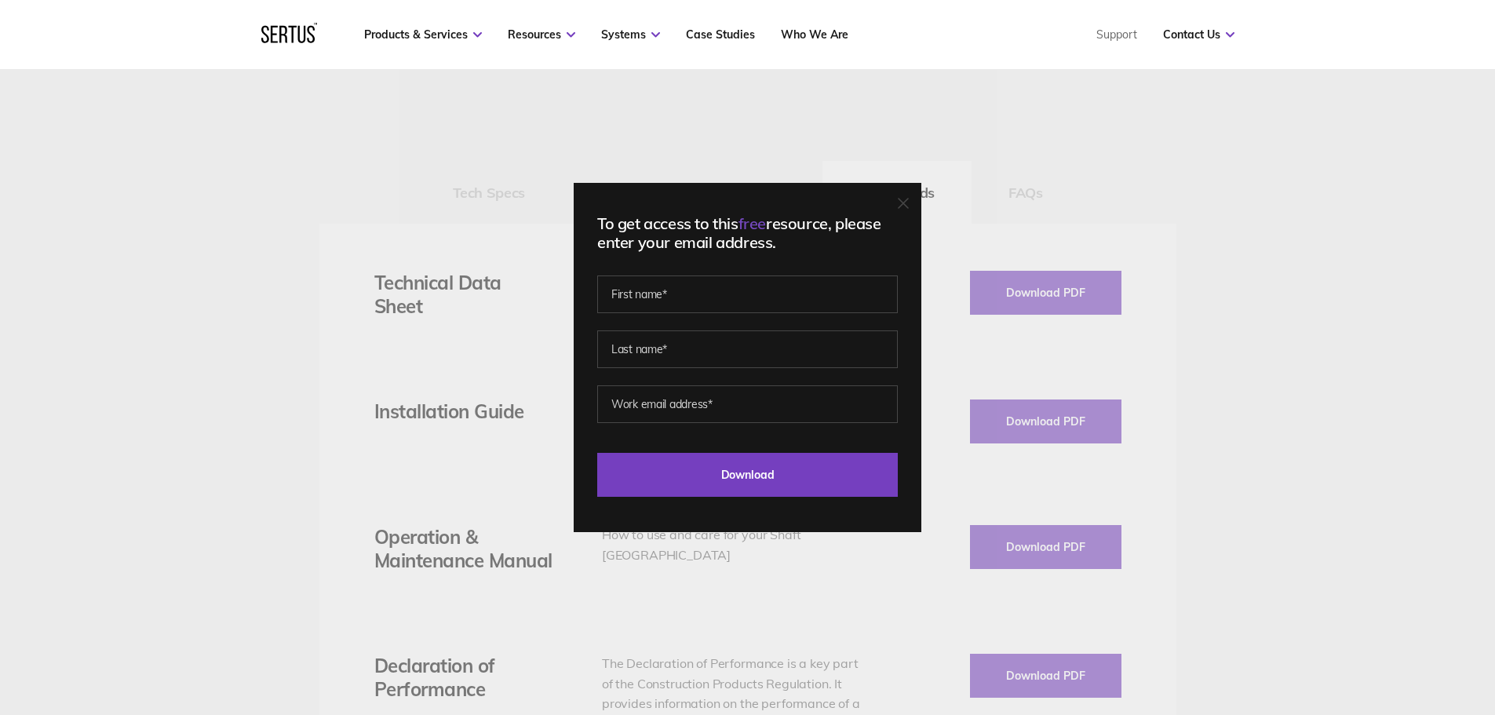
drag, startPoint x: 673, startPoint y: 316, endPoint x: 673, endPoint y: 300, distance: 15.7
click at [673, 313] on fieldset at bounding box center [747, 338] width 301 height 110
click at [673, 300] on input "text" at bounding box center [747, 294] width 301 height 38
type input "Larry"
click at [670, 357] on input "text" at bounding box center [747, 349] width 301 height 38
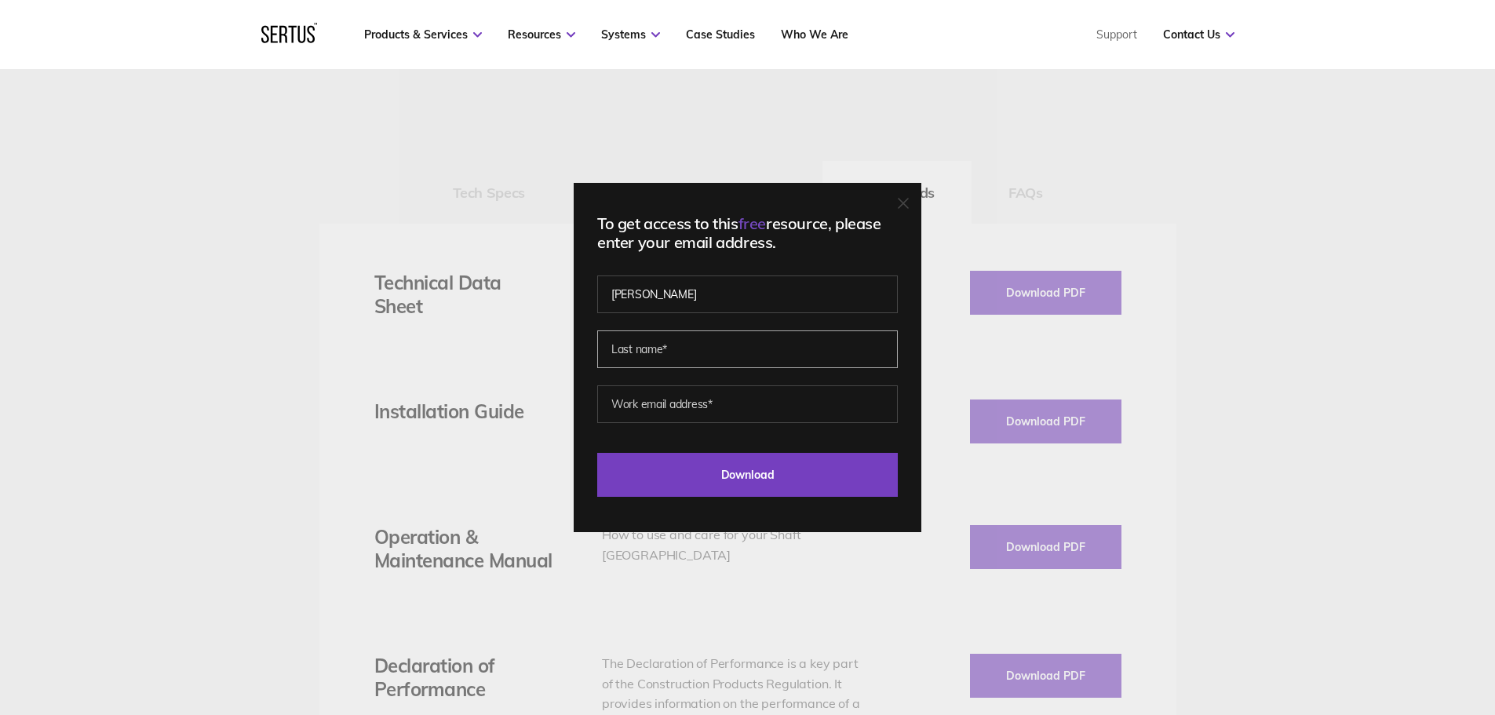
type input "Goodman"
click at [684, 399] on input "email" at bounding box center [747, 404] width 301 height 38
type input "larry.goodman@graham.co.uk"
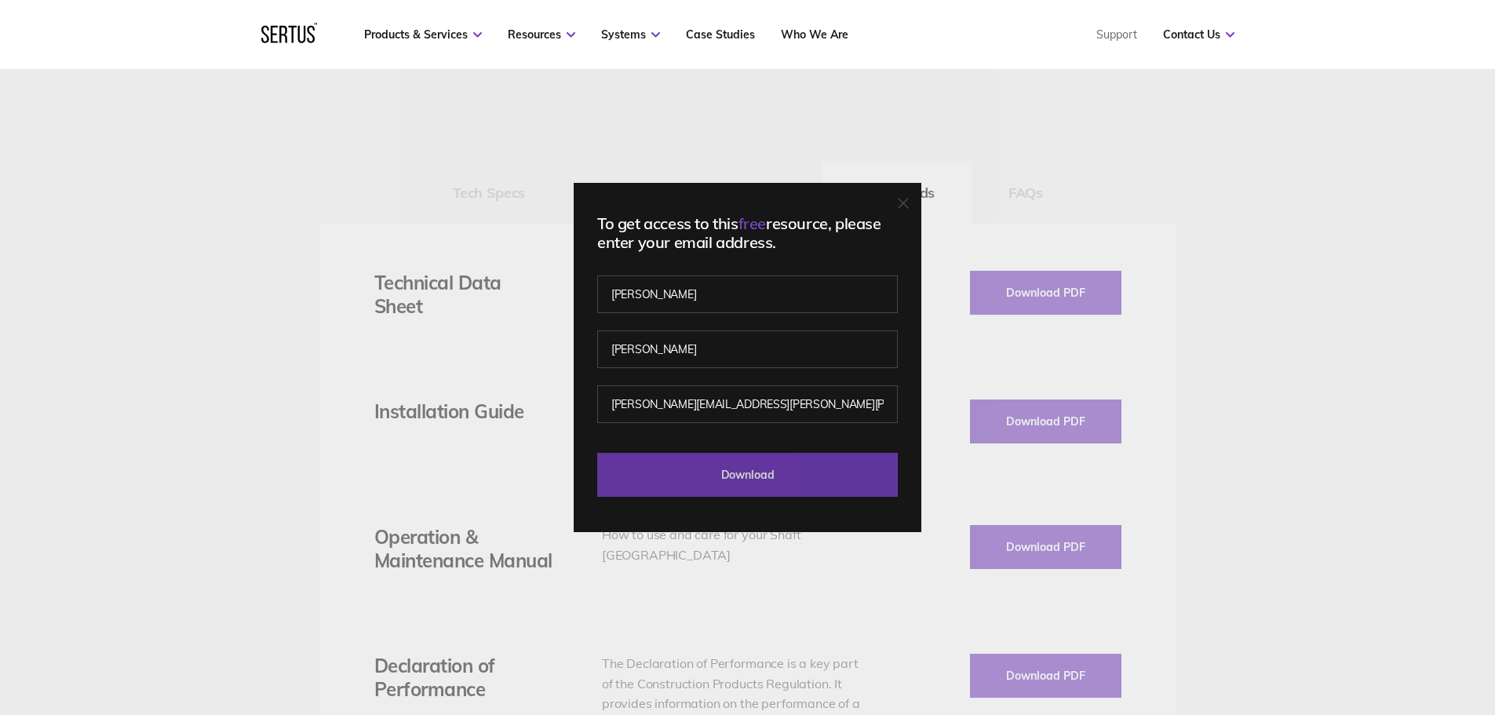
drag, startPoint x: 704, startPoint y: 421, endPoint x: 666, endPoint y: 465, distance: 57.8
click at [691, 475] on input "Download" at bounding box center [747, 475] width 301 height 44
click at [703, 471] on input "Download" at bounding box center [747, 475] width 301 height 44
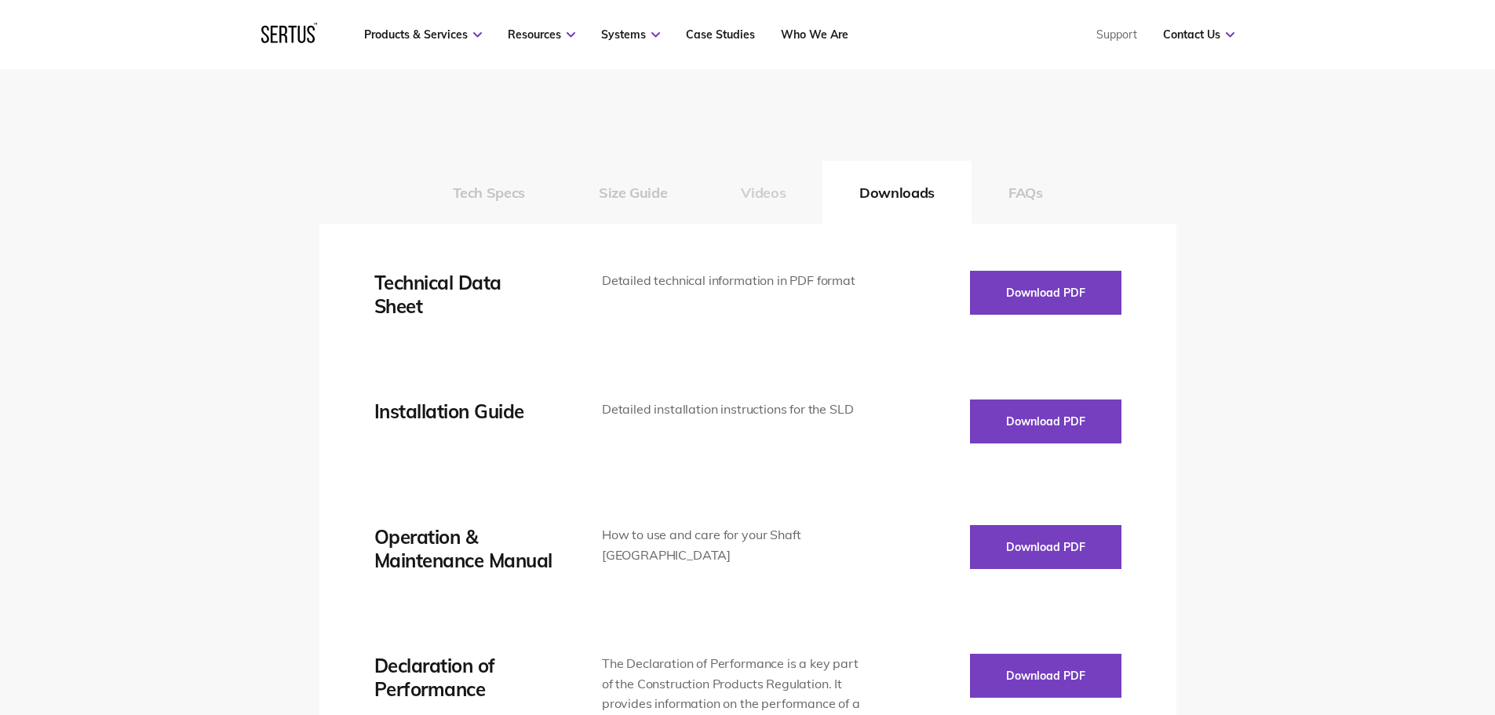
click at [757, 197] on button "Videos" at bounding box center [763, 192] width 119 height 63
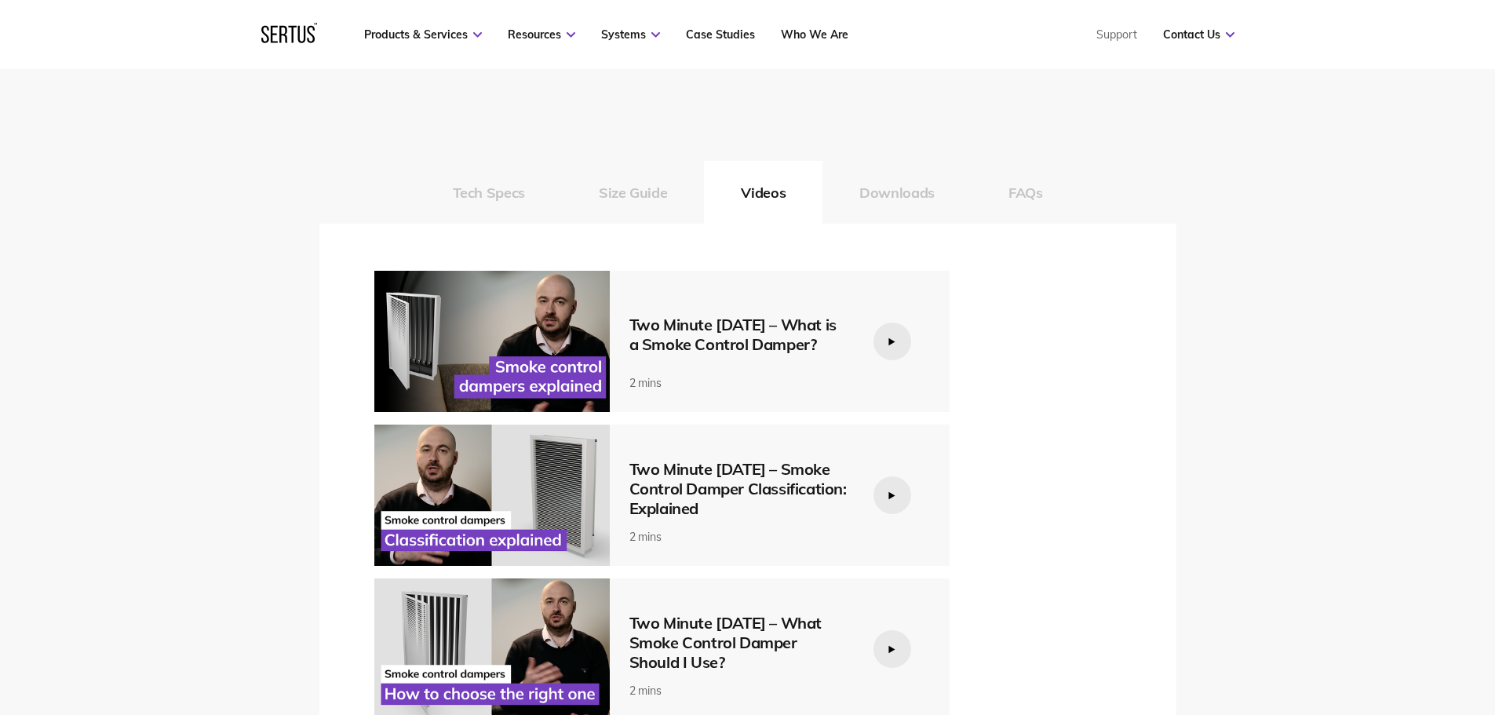
click at [896, 342] on div at bounding box center [893, 342] width 38 height 38
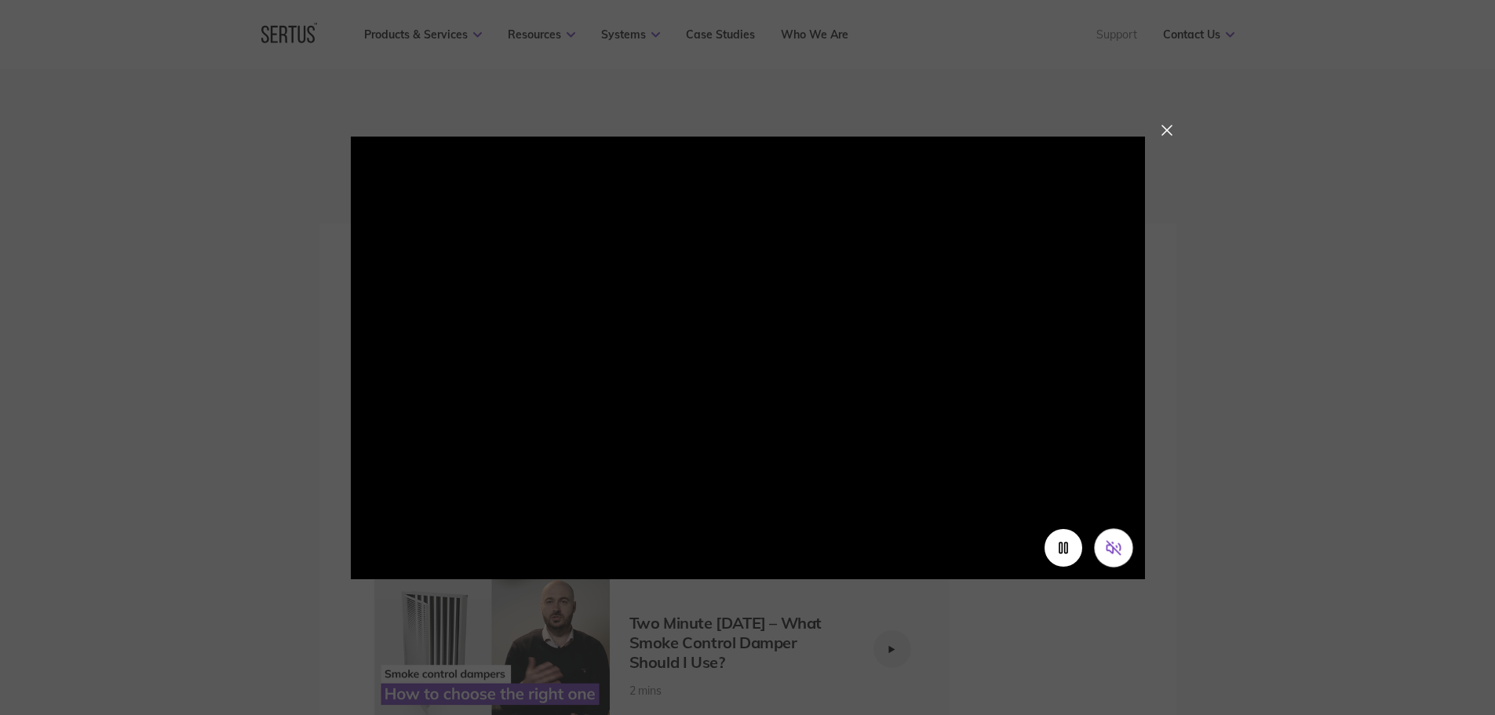
click at [1107, 542] on icon "Unmute video" at bounding box center [1113, 547] width 16 height 16
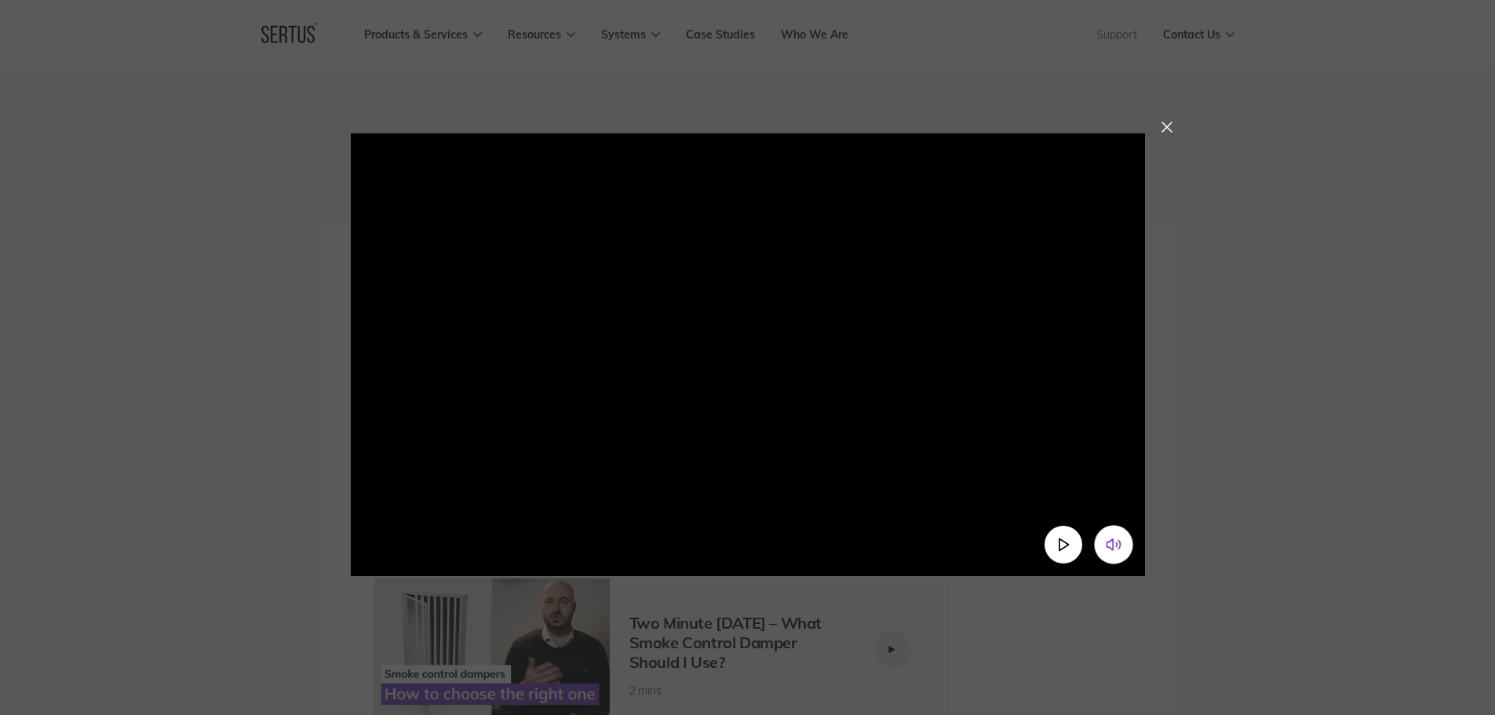
click at [1180, 122] on div at bounding box center [747, 357] width 1495 height 715
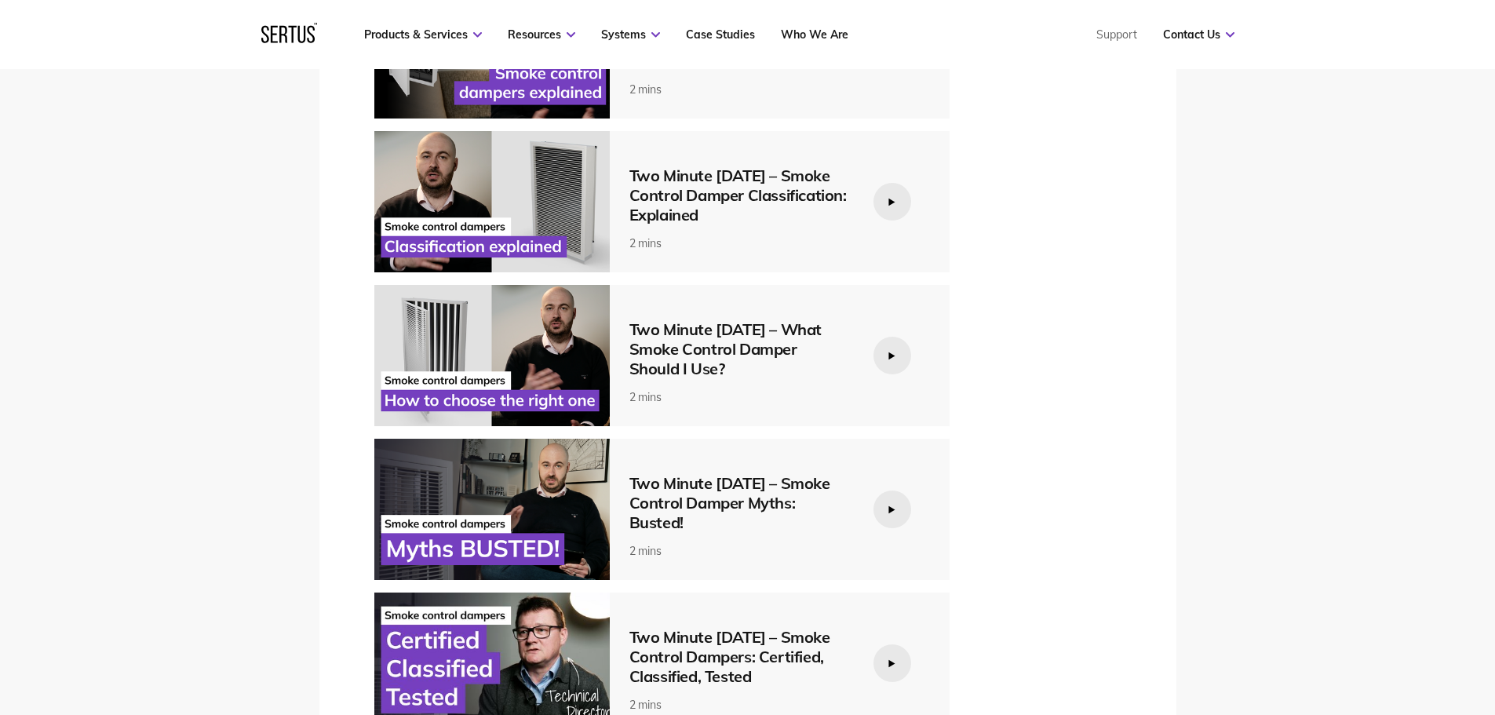
scroll to position [2904, 0]
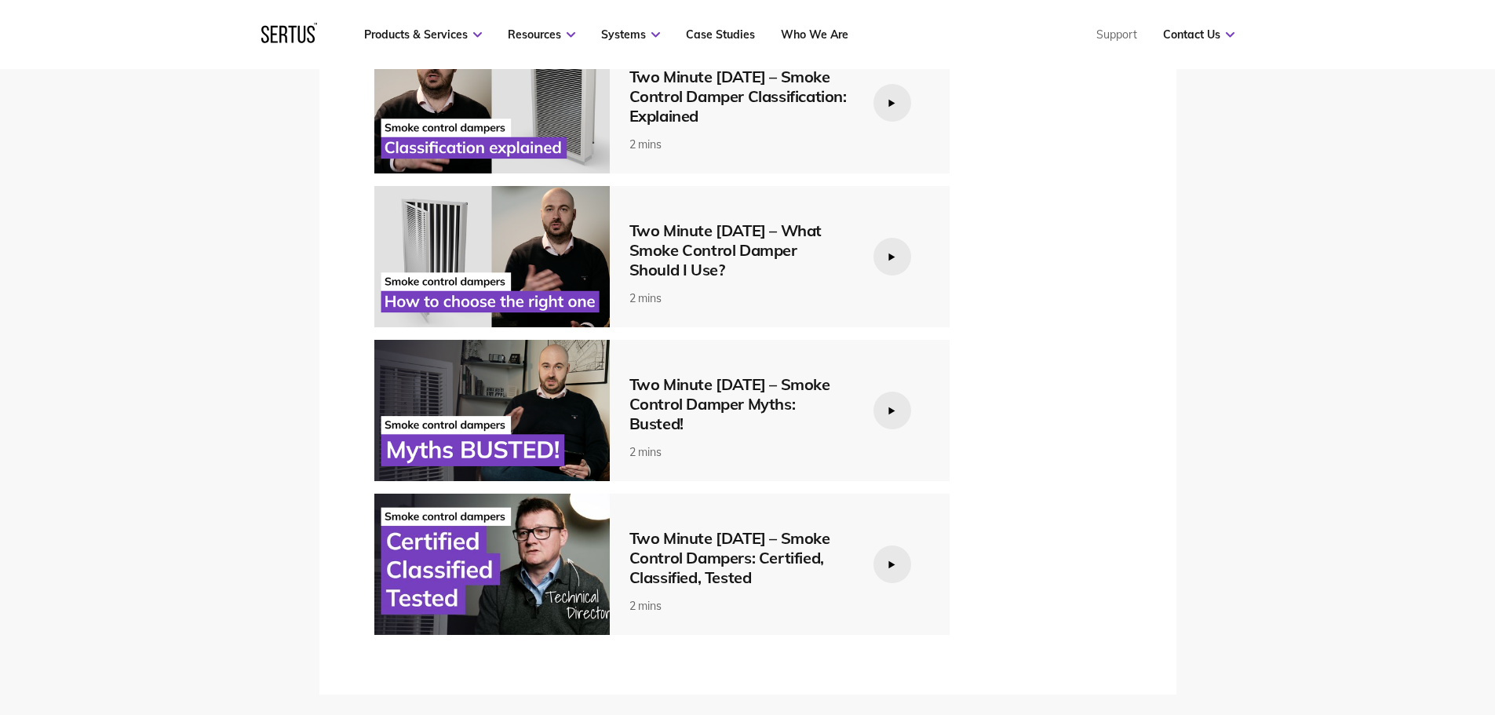
click at [894, 403] on div at bounding box center [893, 411] width 38 height 38
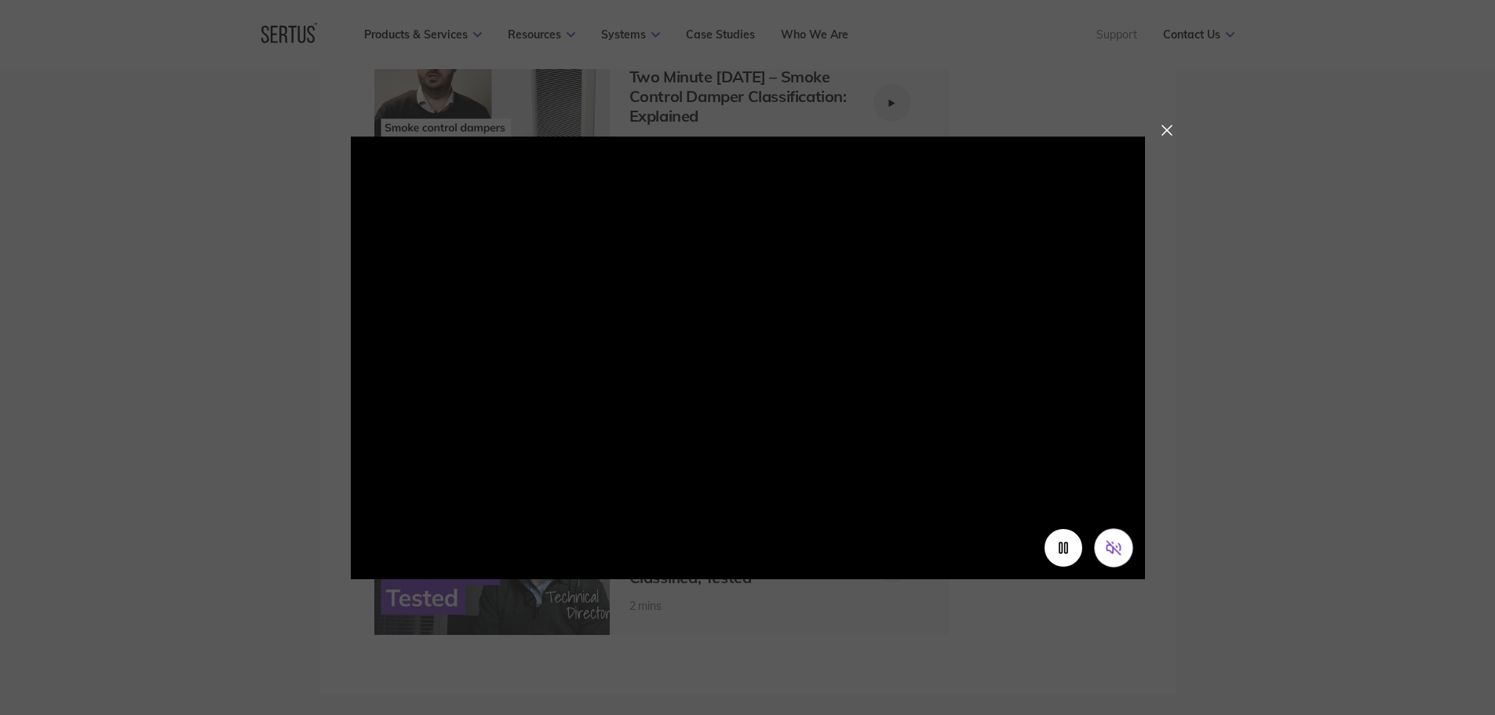
click at [1111, 542] on icon "Unmute video" at bounding box center [1113, 547] width 16 height 16
click at [1168, 133] on div at bounding box center [1167, 130] width 11 height 11
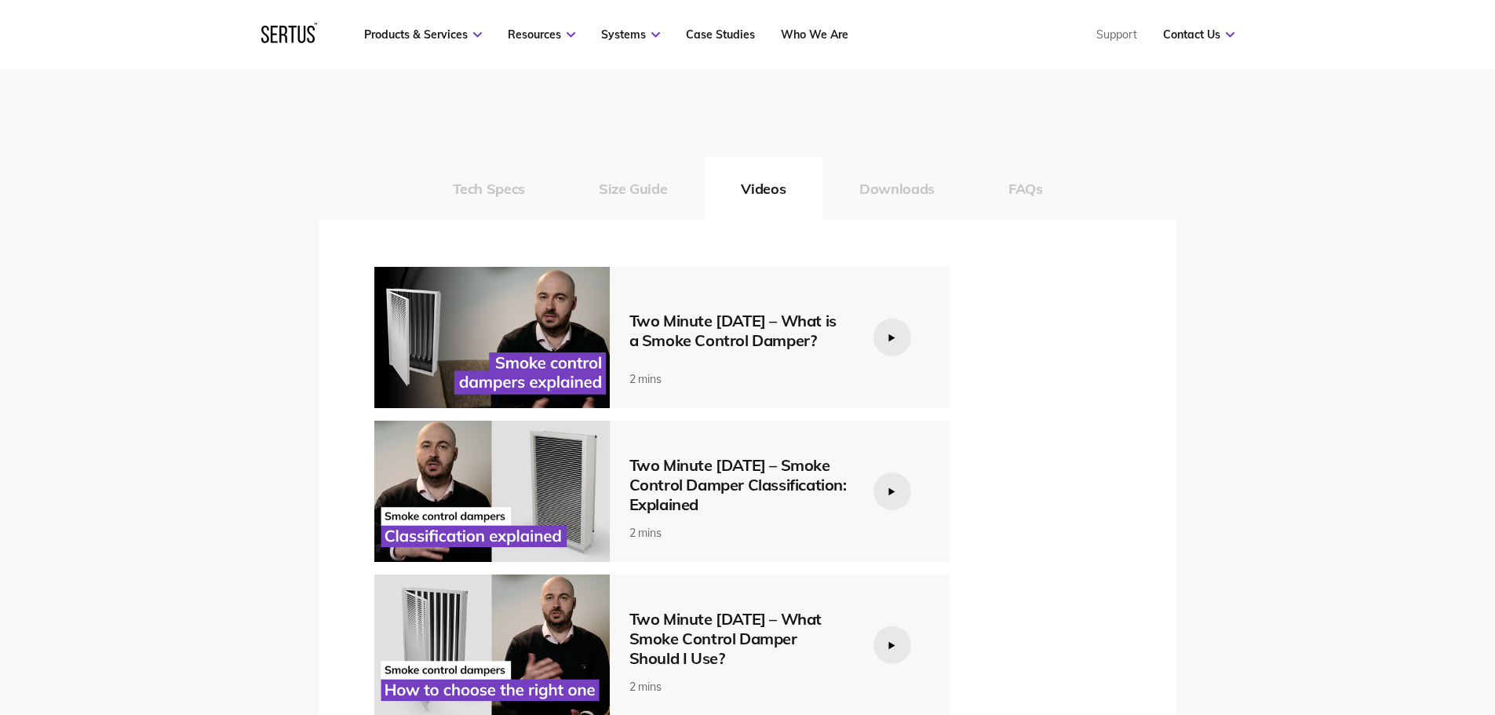
scroll to position [2433, 0]
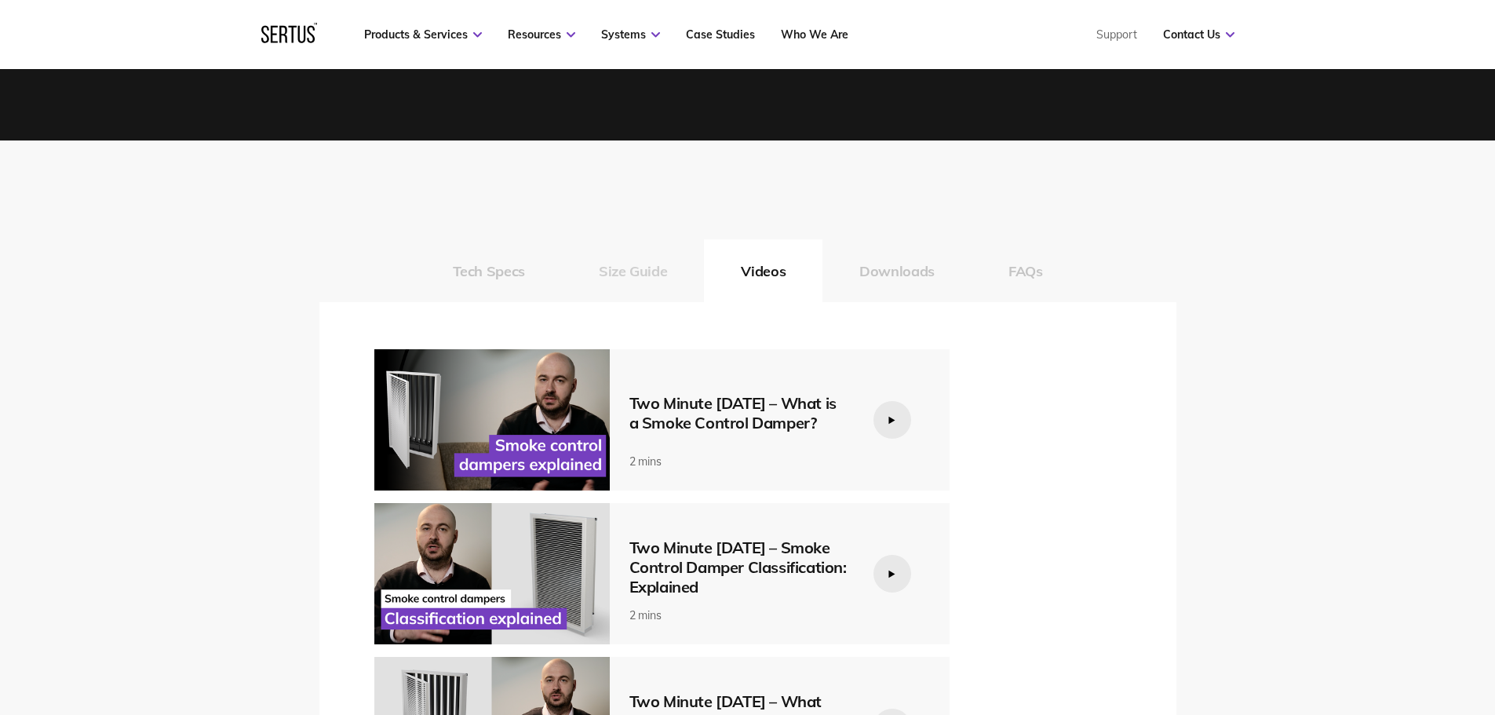
click at [655, 271] on button "Size Guide" at bounding box center [633, 270] width 142 height 63
